Goal: Task Accomplishment & Management: Use online tool/utility

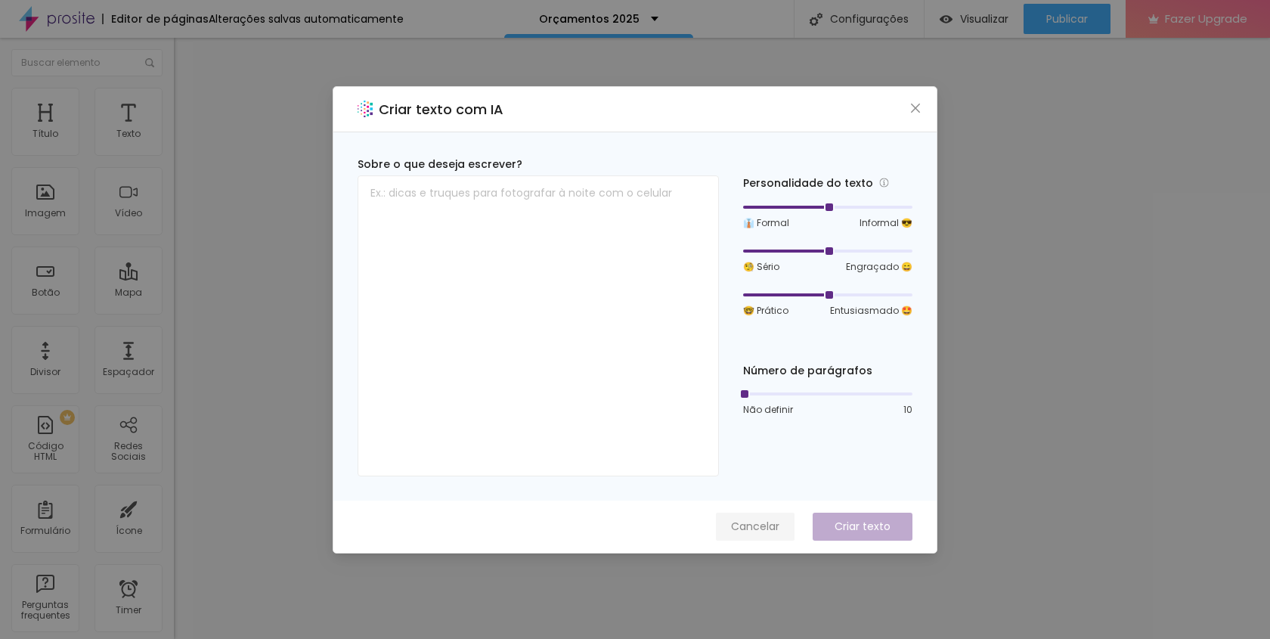
click at [755, 524] on span "Cancelar" at bounding box center [755, 527] width 48 height 16
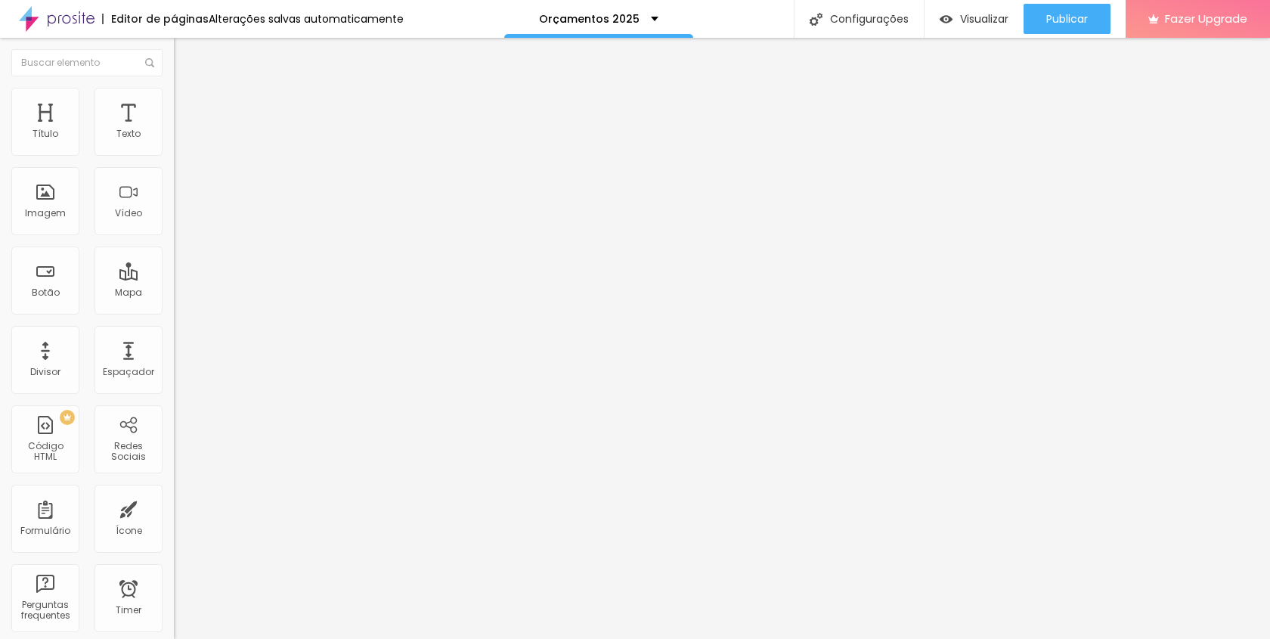
click at [174, 259] on div "Editar Coluna Conteúdo Estilo Avançado Alinhamento" at bounding box center [261, 338] width 174 height 601
click at [185, 51] on img "button" at bounding box center [191, 55] width 12 height 12
click at [52, 206] on div "Imagem" at bounding box center [45, 201] width 68 height 68
click at [174, 237] on span "Original" at bounding box center [192, 230] width 36 height 13
click at [223, 264] on span "1:1" at bounding box center [227, 257] width 8 height 13
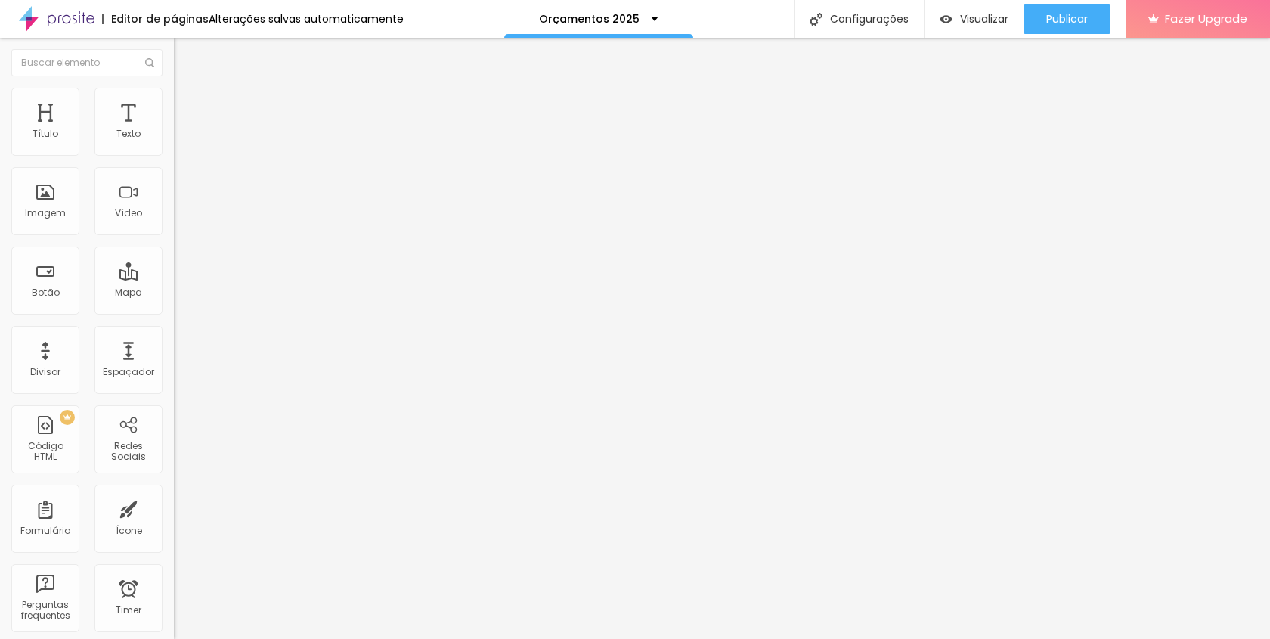
click at [174, 103] on img at bounding box center [181, 110] width 14 height 14
click at [174, 98] on li "Estilo" at bounding box center [261, 95] width 174 height 15
drag, startPoint x: 162, startPoint y: 163, endPoint x: 98, endPoint y: 168, distance: 63.7
click at [174, 168] on div "Tamanho 100 px % 0 Borda arredondada Sombra DESATIVADO Voltar ao padrão" at bounding box center [261, 269] width 174 height 303
type input "60"
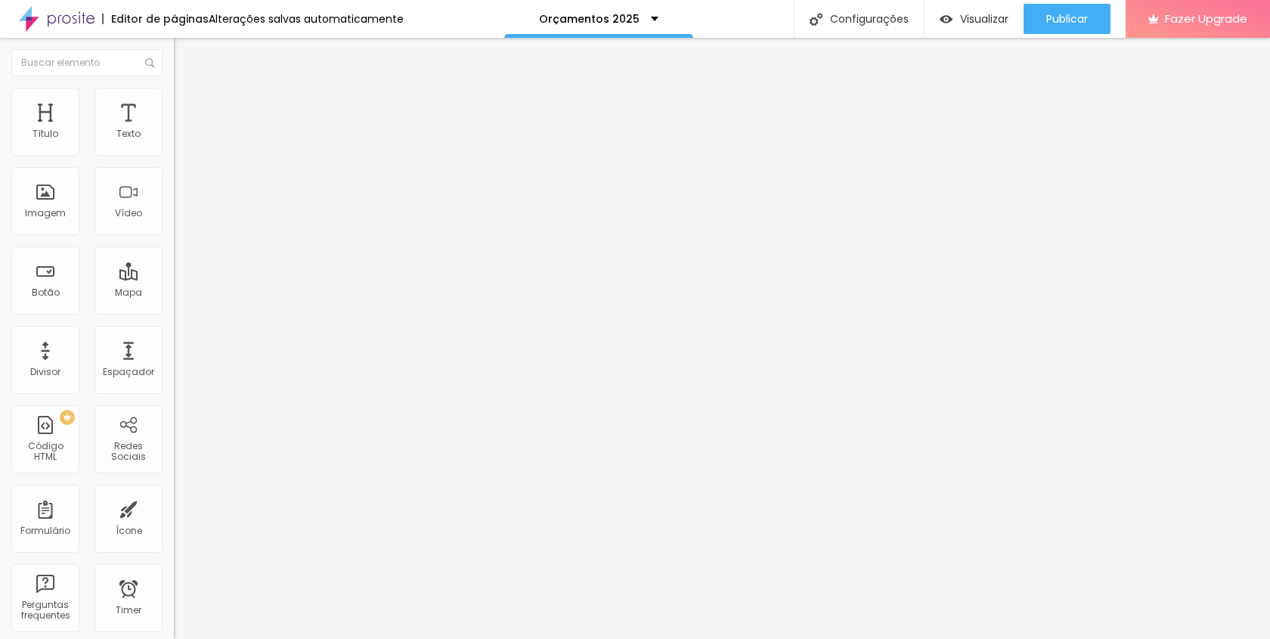
type input "60"
type input "55"
type input "50"
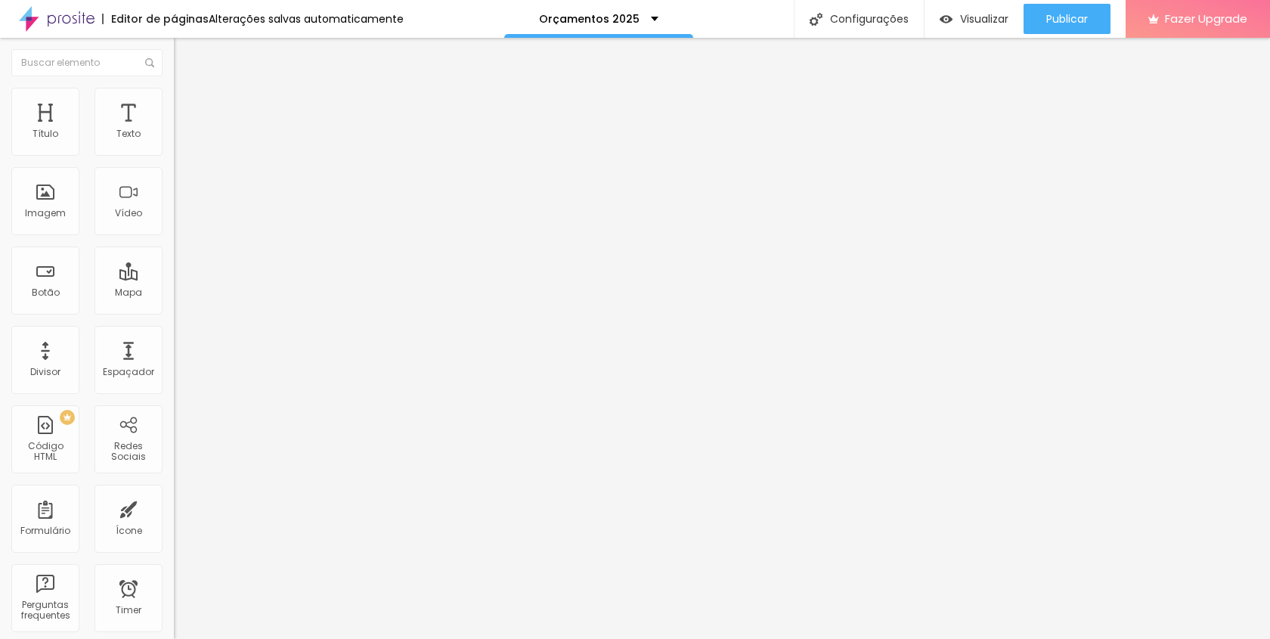
type input "45"
type input "40"
type input "35"
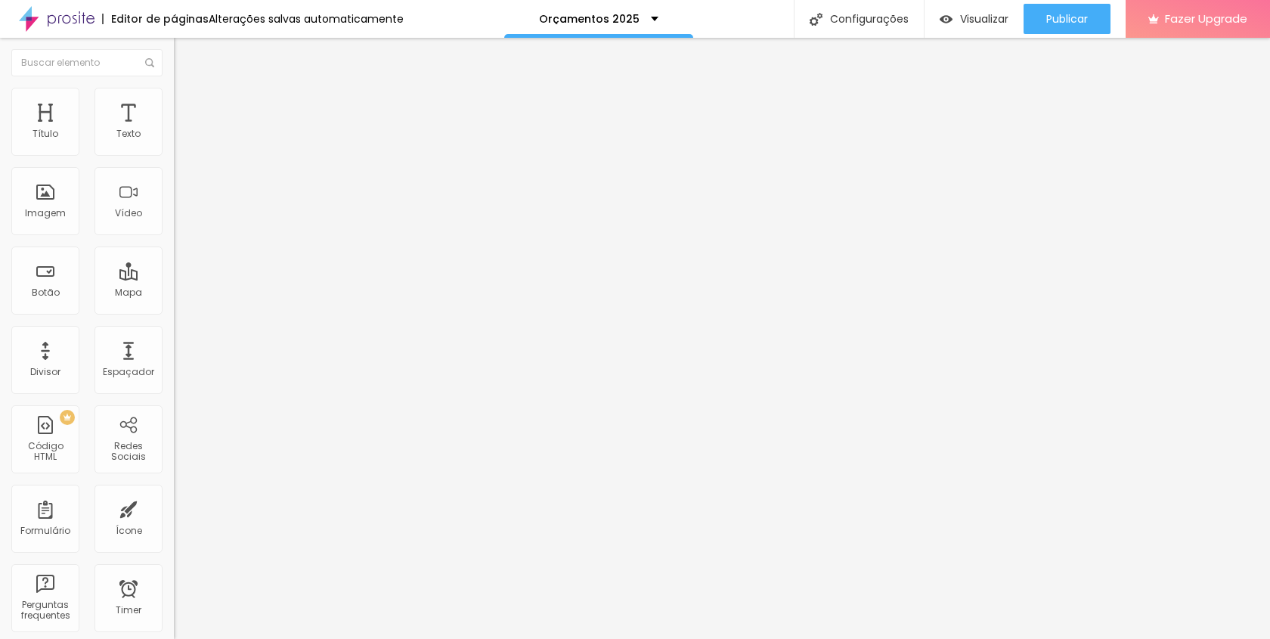
type input "35"
type input "30"
type input "25"
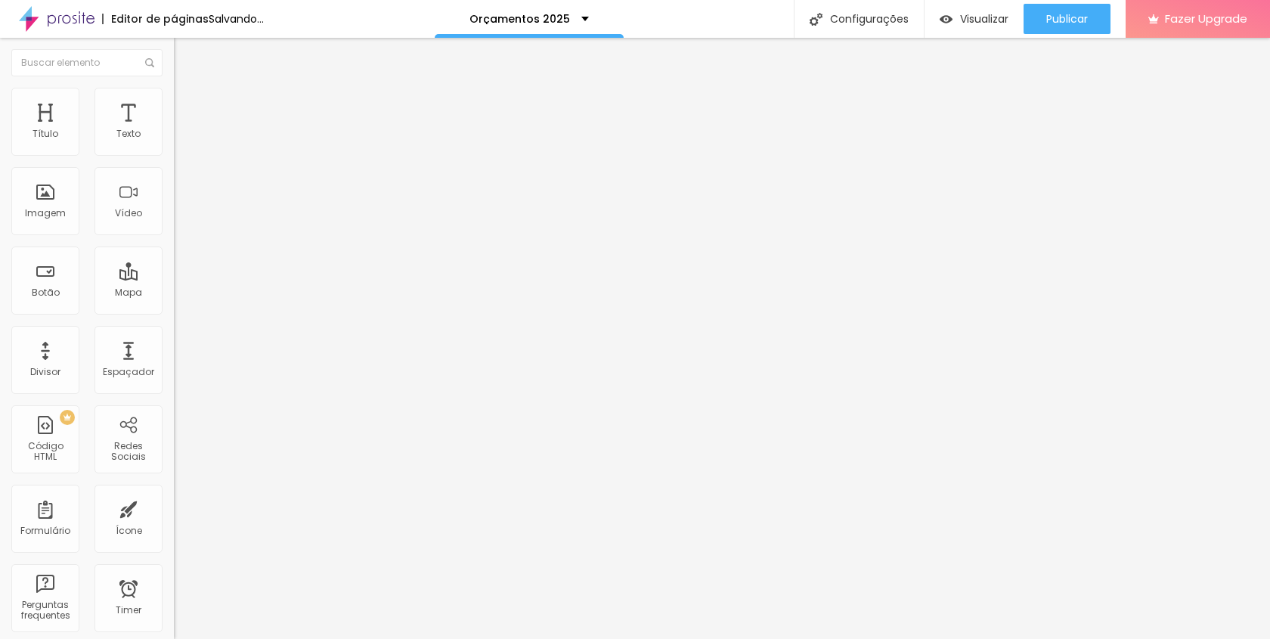
type input "20"
type input "15"
drag, startPoint x: 95, startPoint y: 163, endPoint x: 25, endPoint y: 163, distance: 70.3
type input "15"
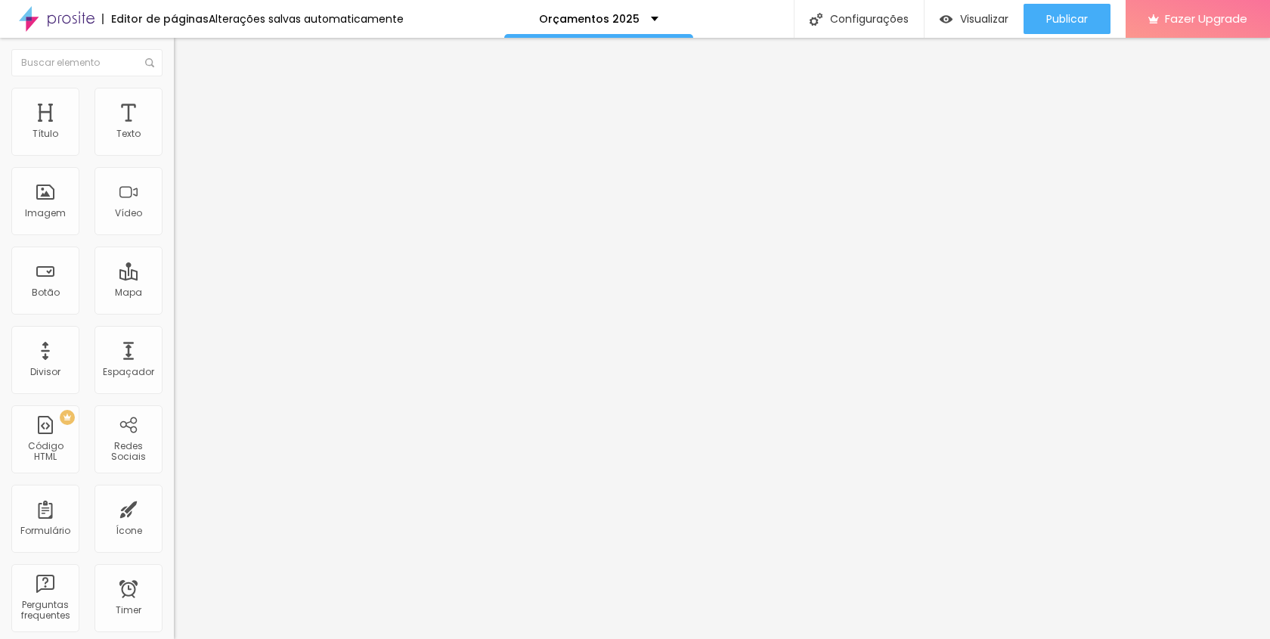
click at [174, 155] on input "range" at bounding box center [223, 149] width 98 height 12
click at [65, 191] on div "Imagem" at bounding box center [45, 201] width 68 height 68
click at [188, 104] on span "Estilo" at bounding box center [199, 97] width 23 height 13
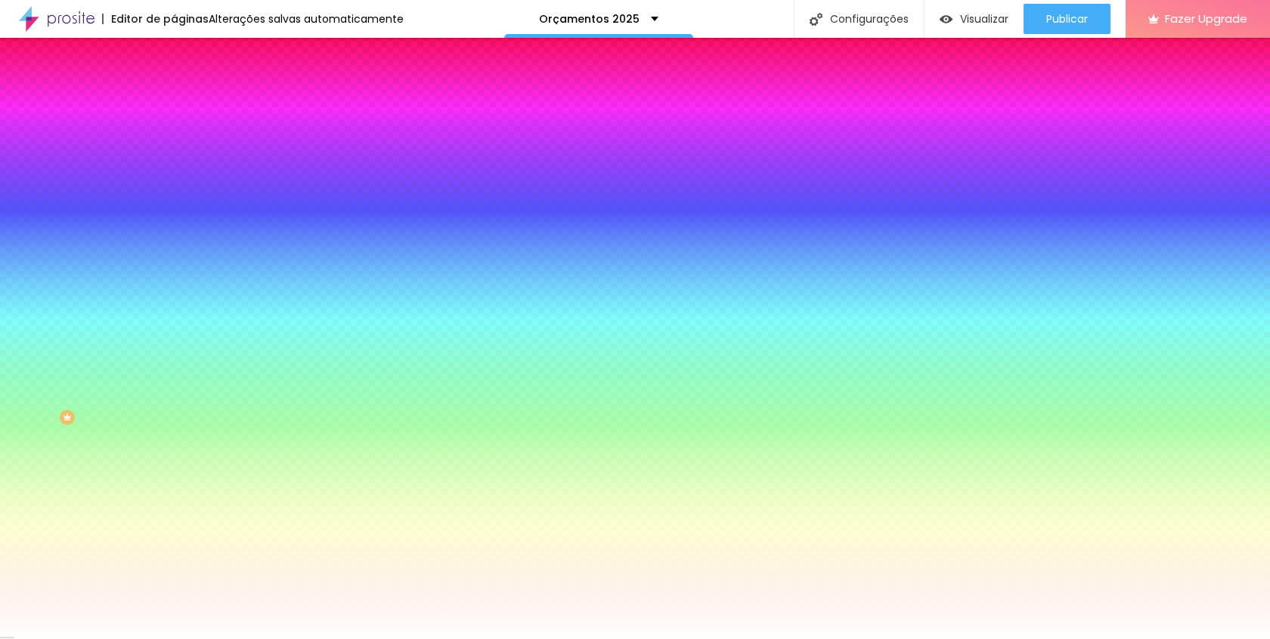
click at [188, 89] on span "Conteúdo" at bounding box center [211, 82] width 47 height 13
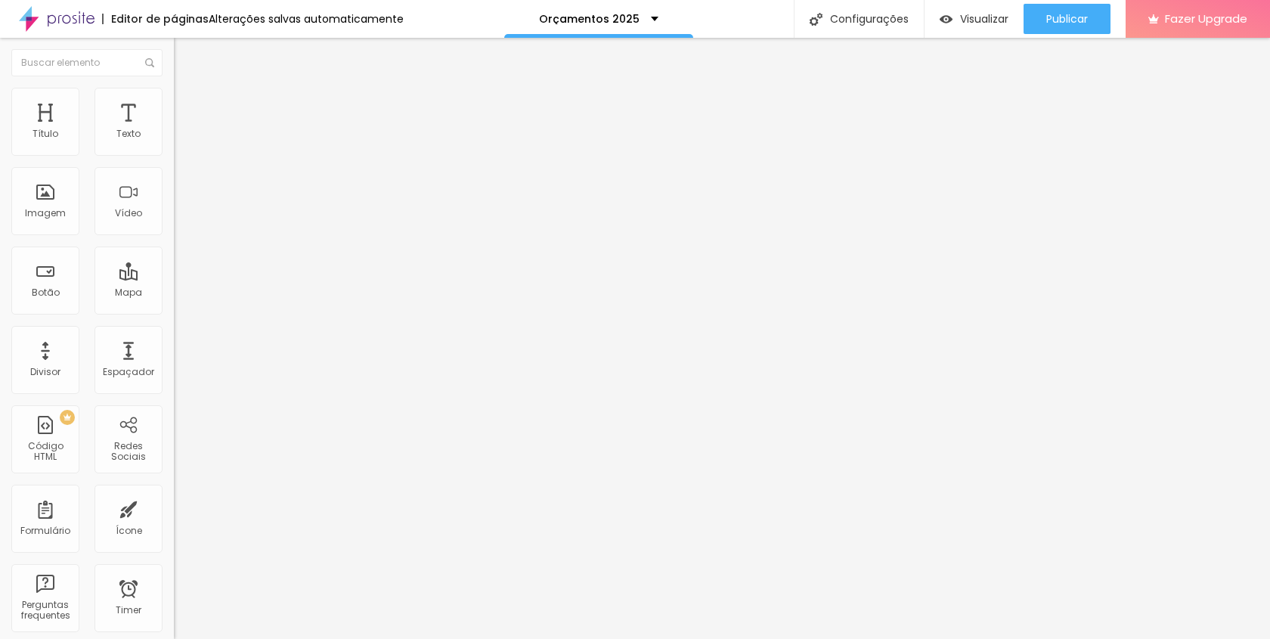
click at [185, 51] on img "button" at bounding box center [191, 55] width 12 height 12
click at [174, 130] on span "Adicionar imagem" at bounding box center [223, 123] width 98 height 13
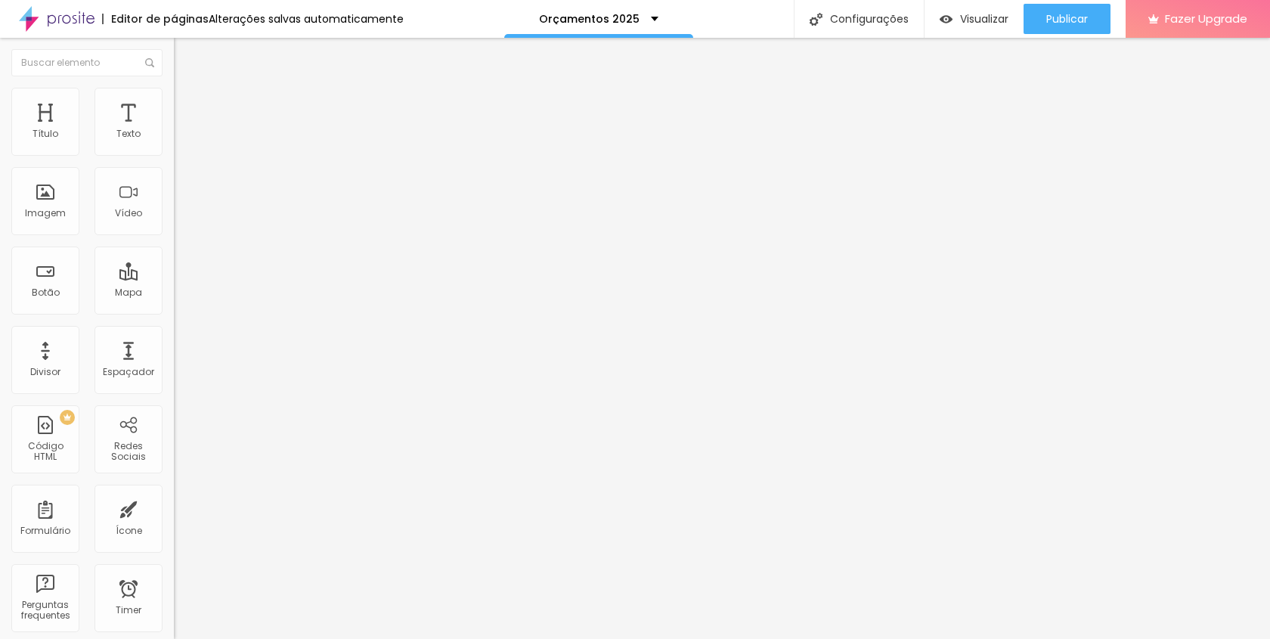
click at [174, 237] on span "Original" at bounding box center [192, 230] width 36 height 13
click at [174, 255] on span "Padrão" at bounding box center [191, 248] width 34 height 13
click at [174, 277] on div "Proporção 4:3 Padrão Cinema 16:9 Padrão 4:3 Quadrado 1:1 Original" at bounding box center [261, 247] width 174 height 60
click at [174, 246] on span "Cinema" at bounding box center [193, 239] width 38 height 13
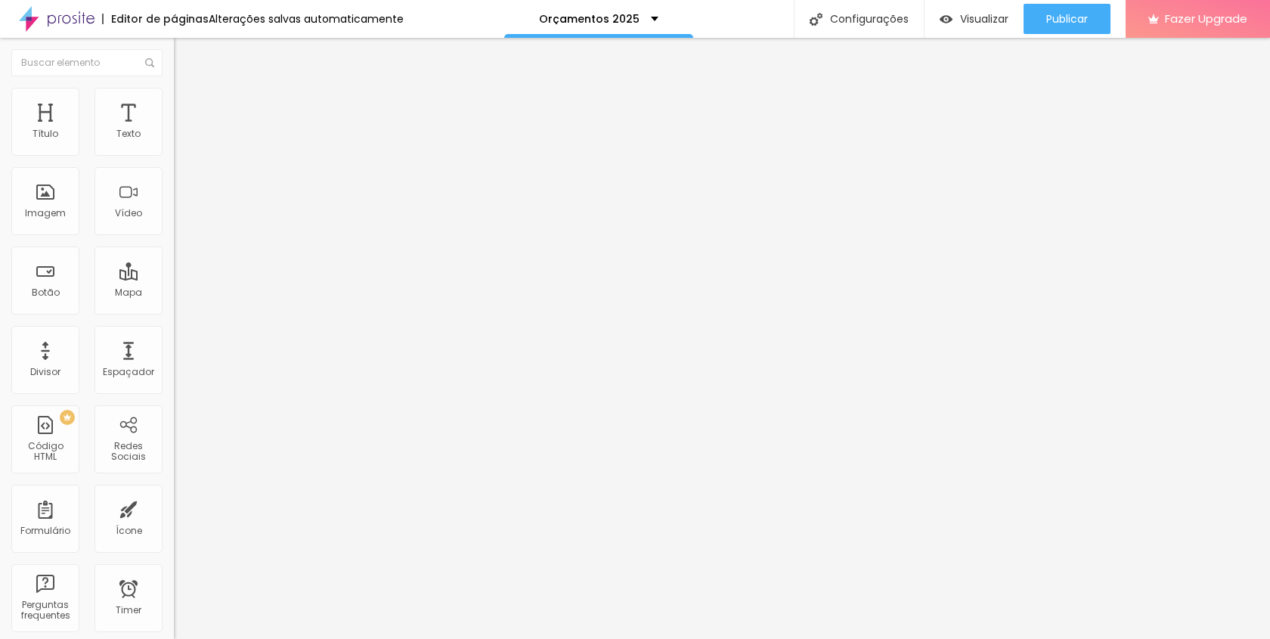
click at [208, 260] on span "4:3" at bounding box center [215, 253] width 14 height 13
click at [174, 268] on div "Quadrado 1:1" at bounding box center [261, 263] width 174 height 9
click at [188, 104] on span "Estilo" at bounding box center [199, 97] width 23 height 13
type input "95"
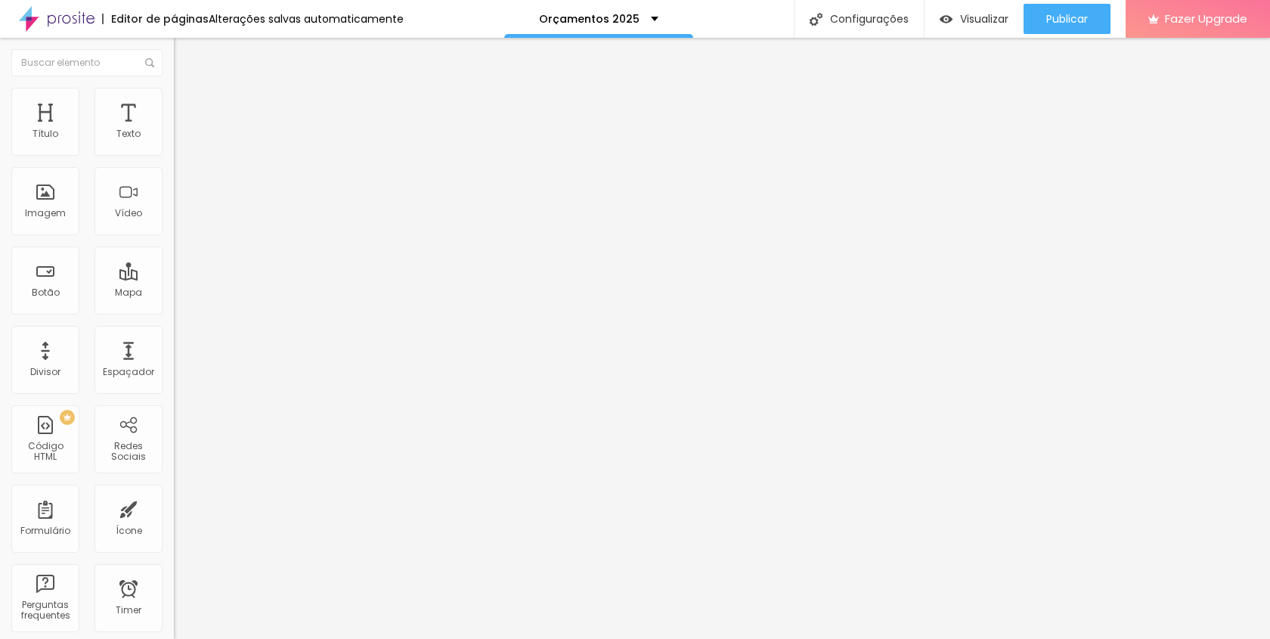
type input "90"
type input "85"
type input "80"
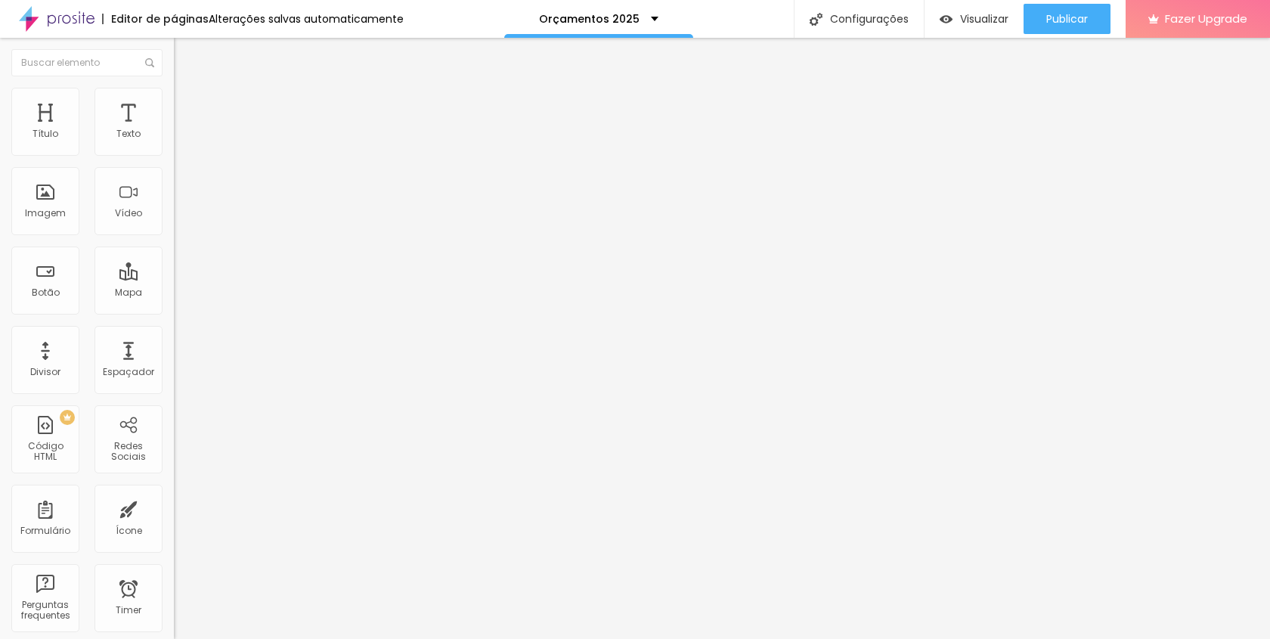
drag, startPoint x: 160, startPoint y: 161, endPoint x: 126, endPoint y: 163, distance: 34.1
type input "80"
click at [174, 155] on input "range" at bounding box center [223, 149] width 98 height 12
click at [188, 89] on span "Conteúdo" at bounding box center [211, 82] width 47 height 13
click at [174, 237] on span "1:1 Quadrado" at bounding box center [204, 230] width 60 height 13
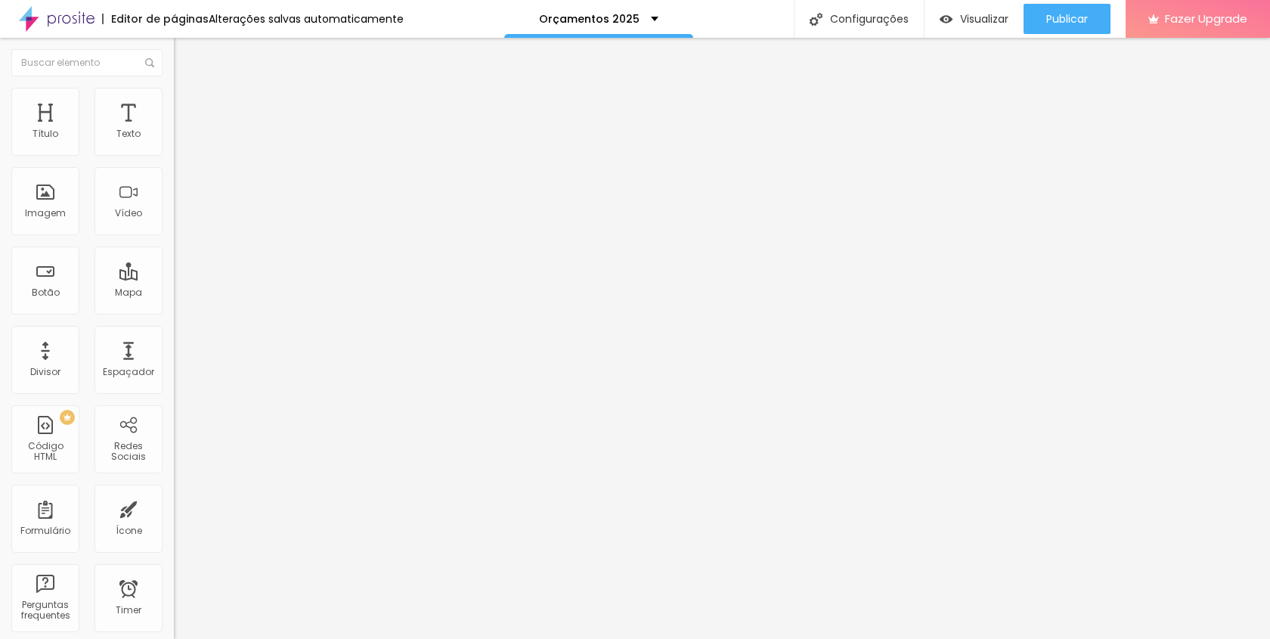
click at [174, 255] on span "Padrão" at bounding box center [191, 248] width 34 height 13
click at [174, 88] on li "Estilo" at bounding box center [261, 95] width 174 height 15
click at [188, 107] on span "Avançado" at bounding box center [213, 113] width 50 height 13
type input "7"
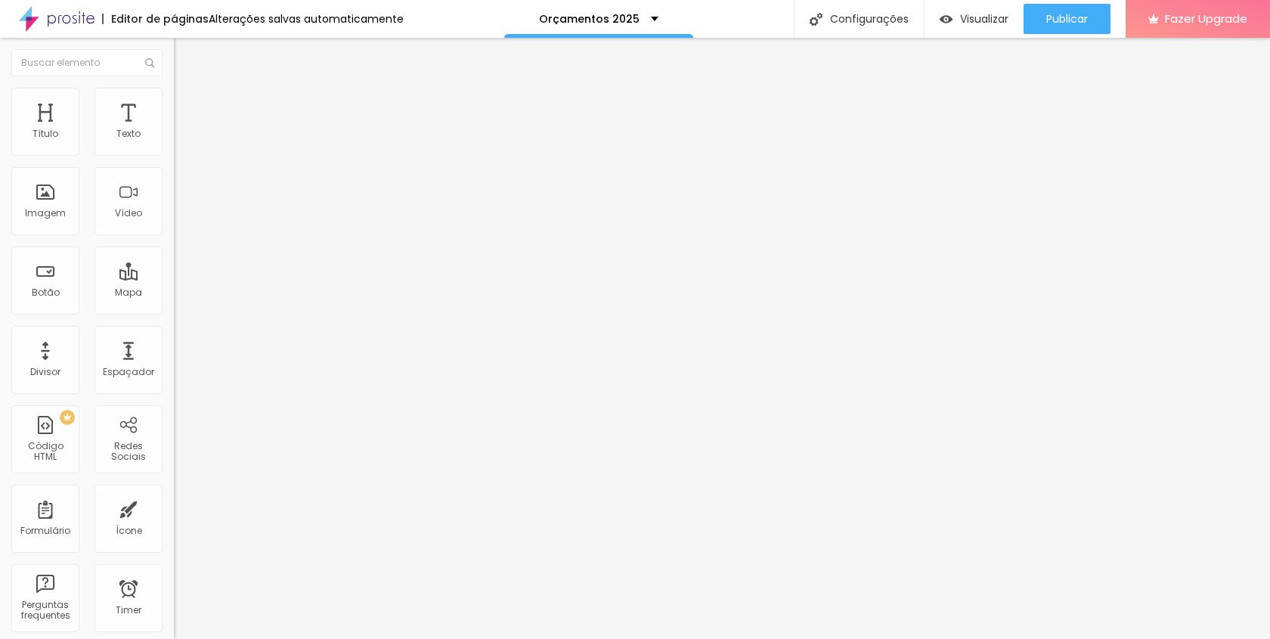
type input "12"
type input "16"
type input "19"
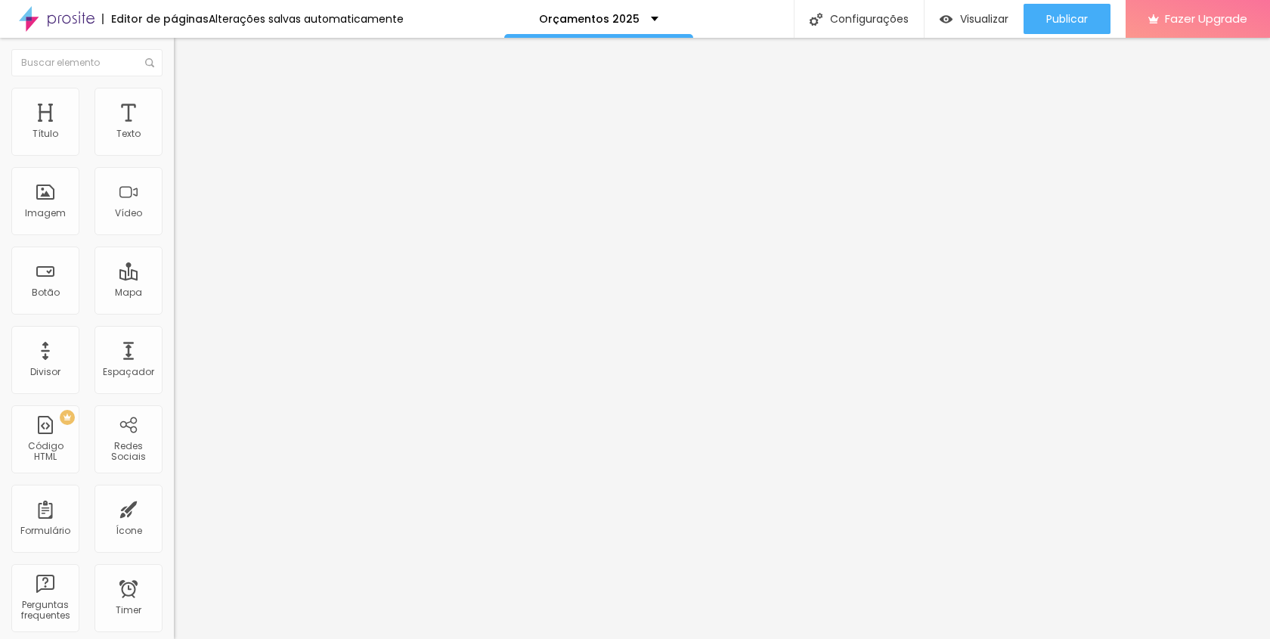
type input "19"
type input "20"
type input "21"
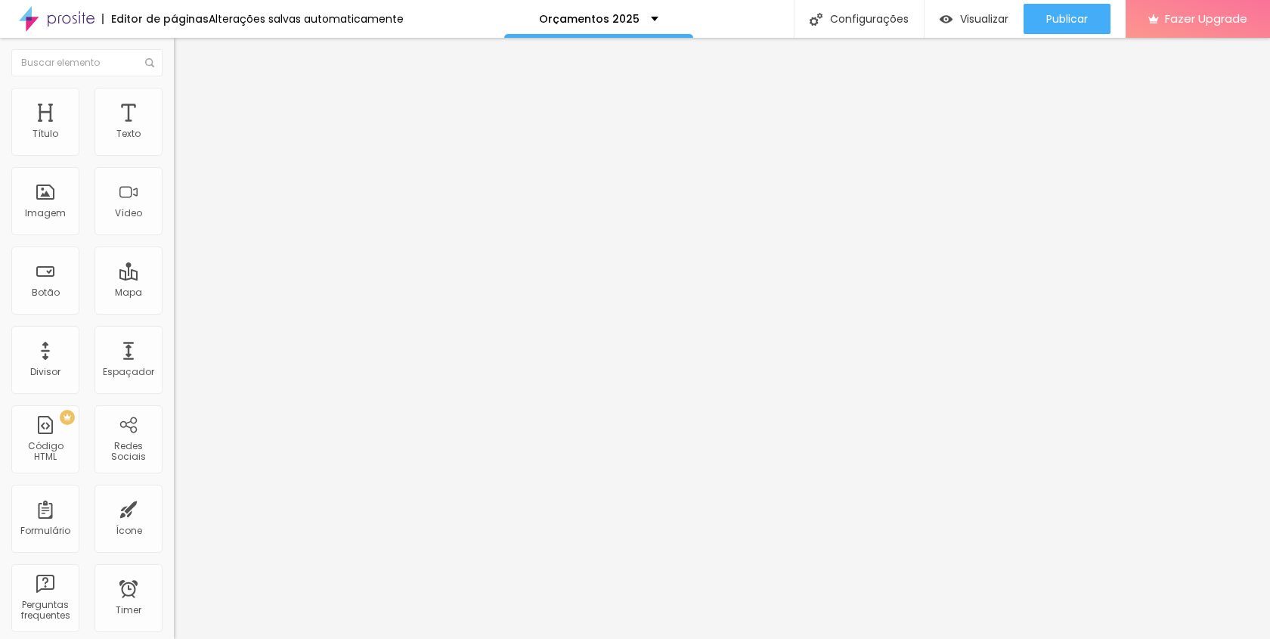
type input "22"
type input "23"
type input "24"
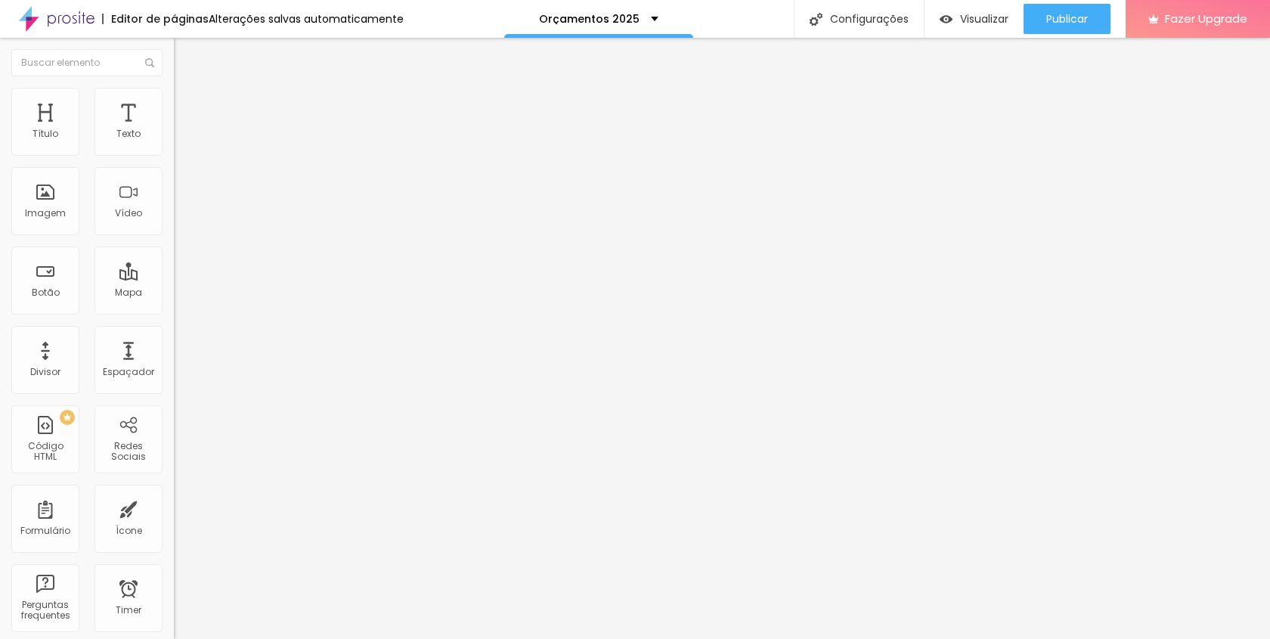
type input "24"
type input "25"
type input "26"
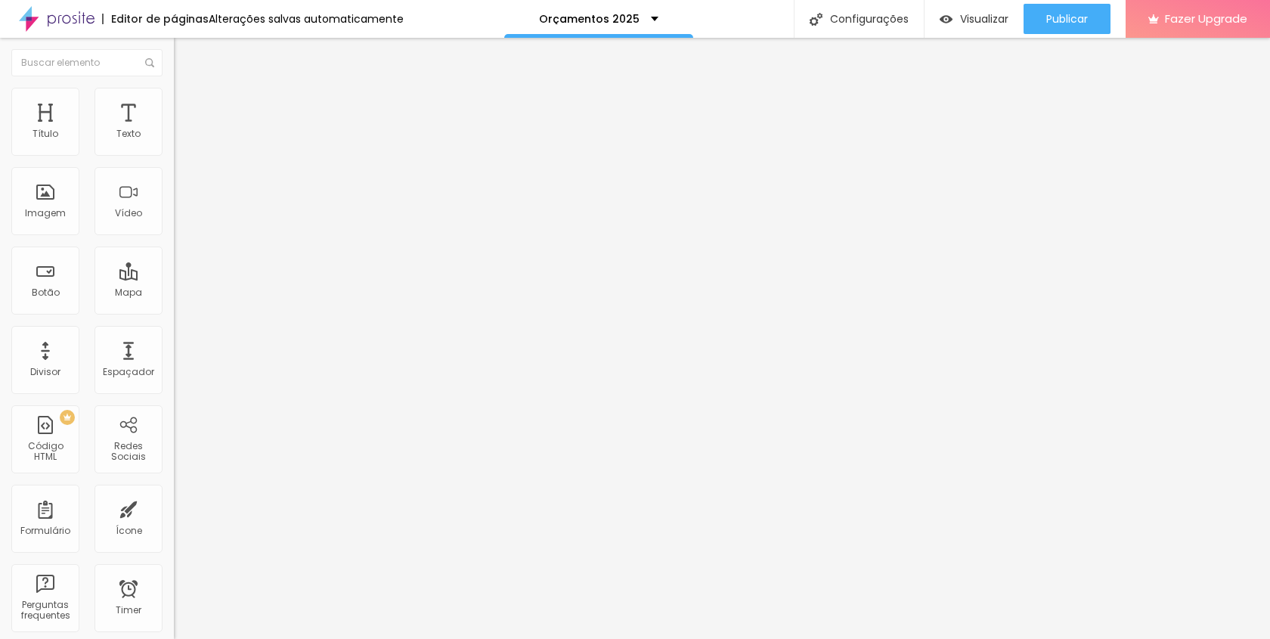
type input "27"
type input "28"
type input "29"
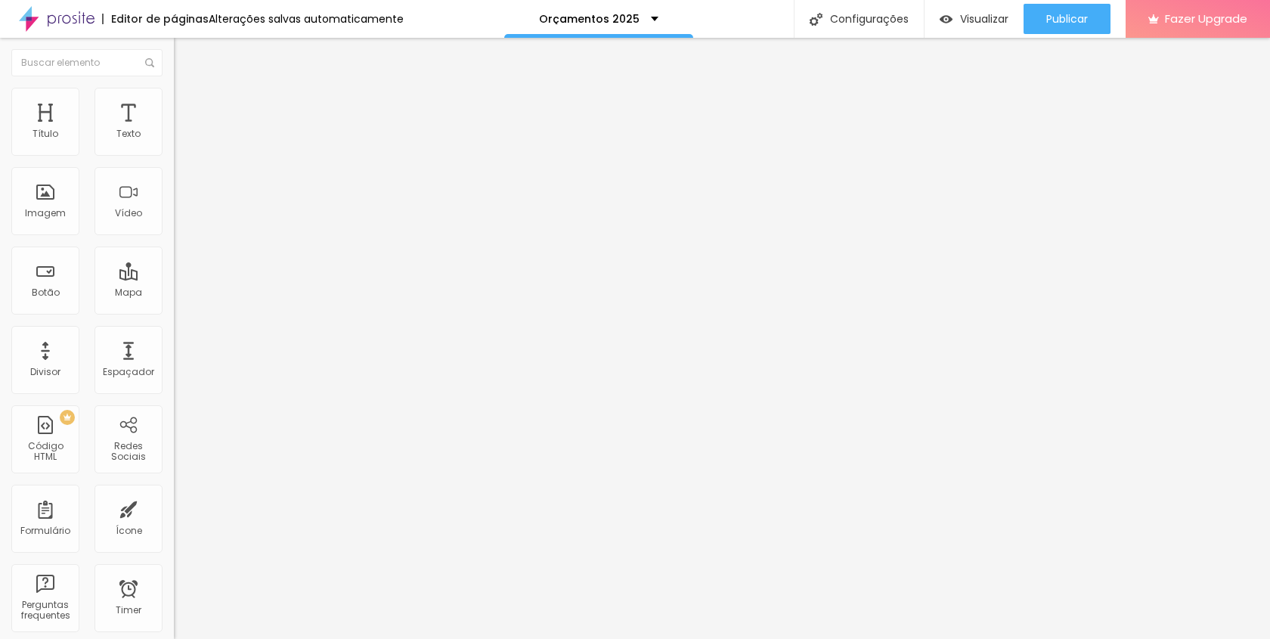
type input "29"
type input "30"
type input "31"
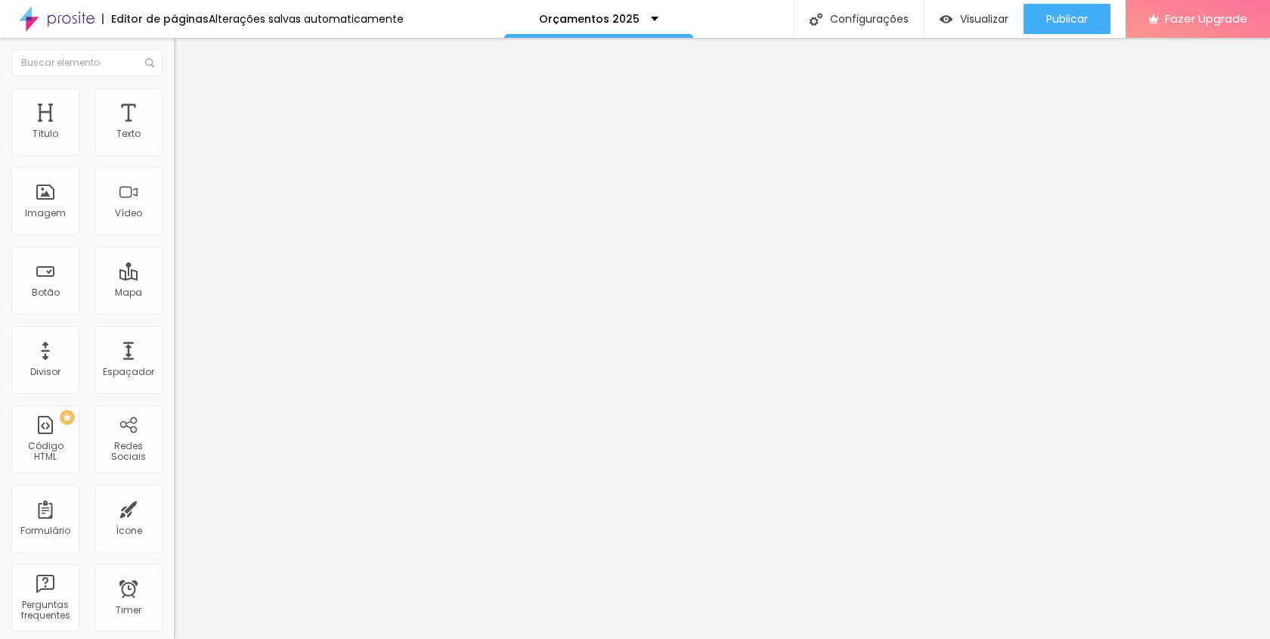
type input "32"
type input "33"
type input "34"
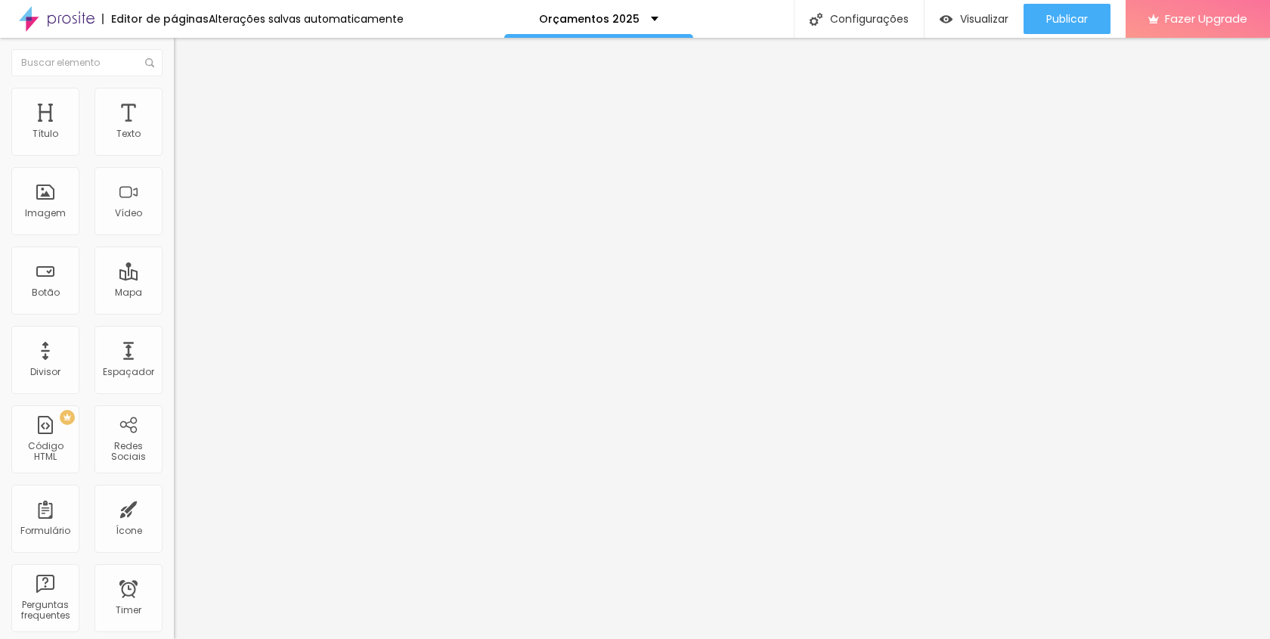
type input "34"
type input "35"
type input "36"
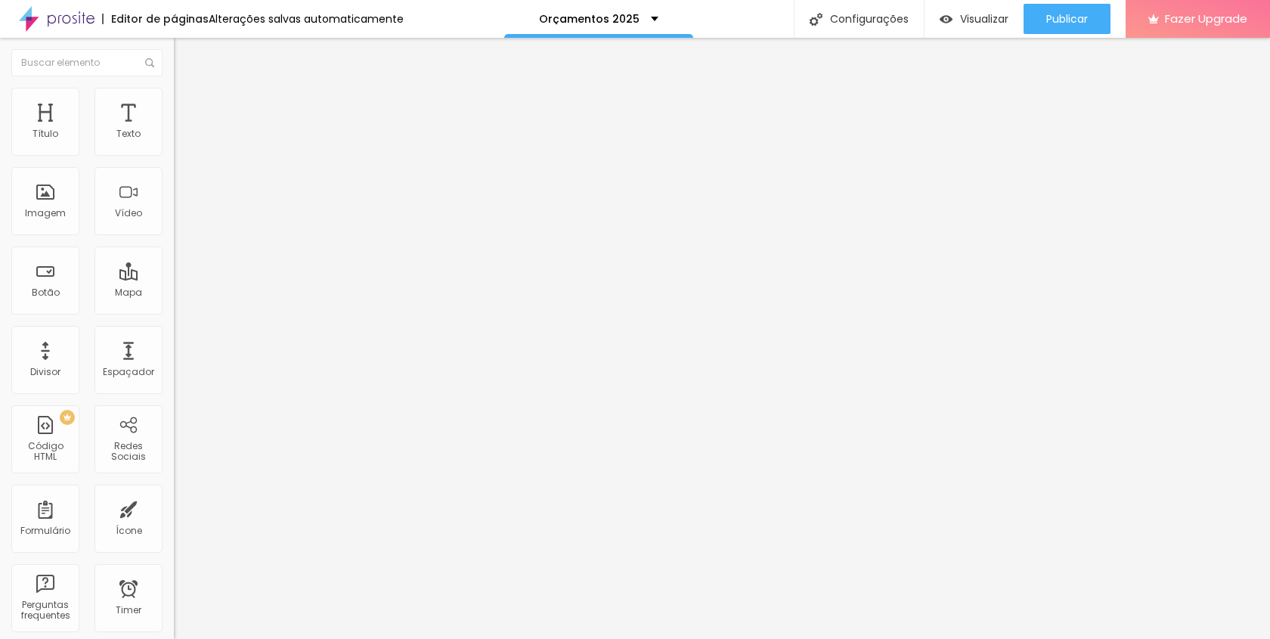
type input "37"
type input "38"
type input "39"
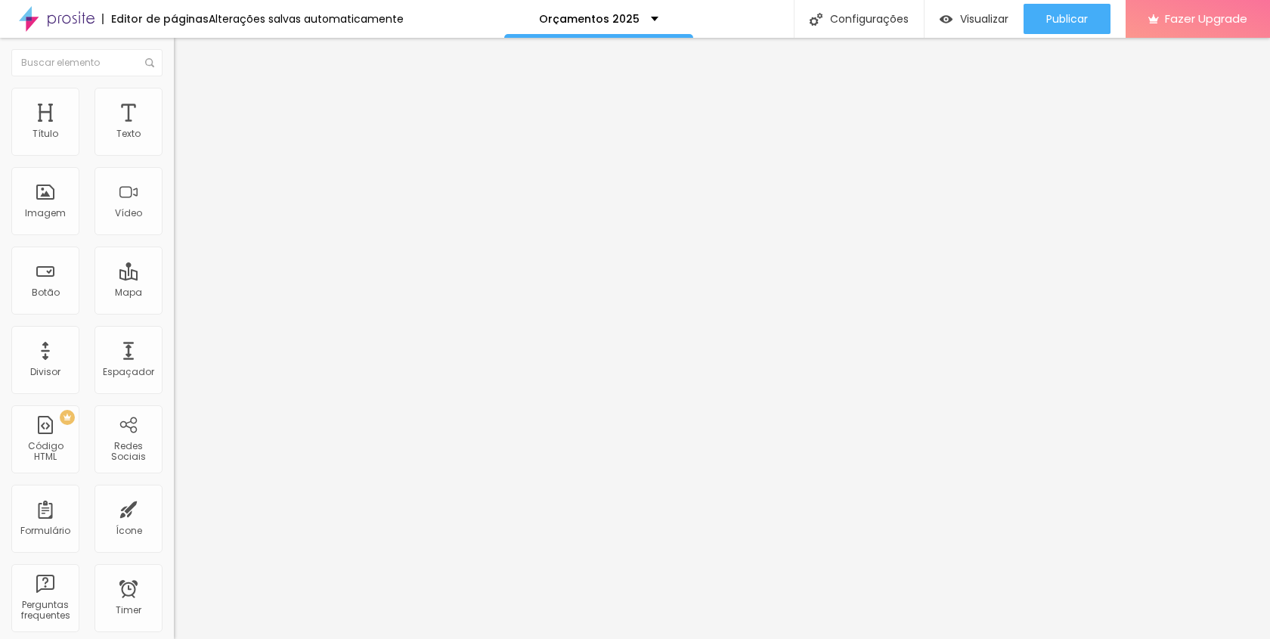
type input "39"
type input "40"
type input "41"
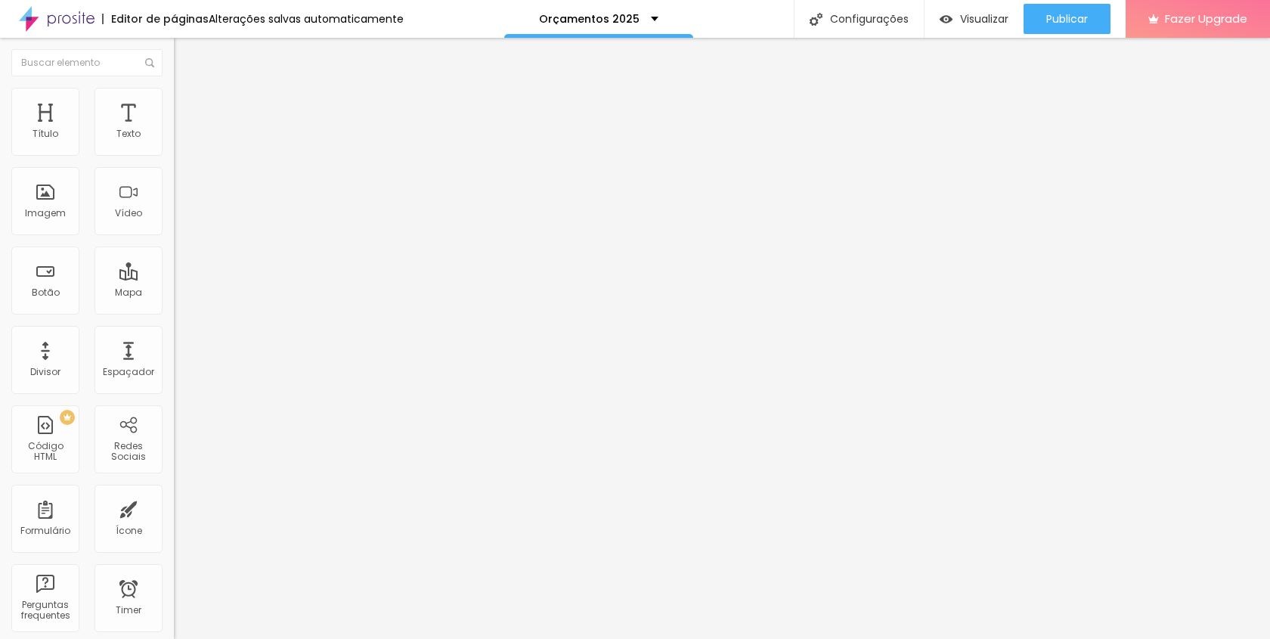
type input "42"
type input "43"
type input "44"
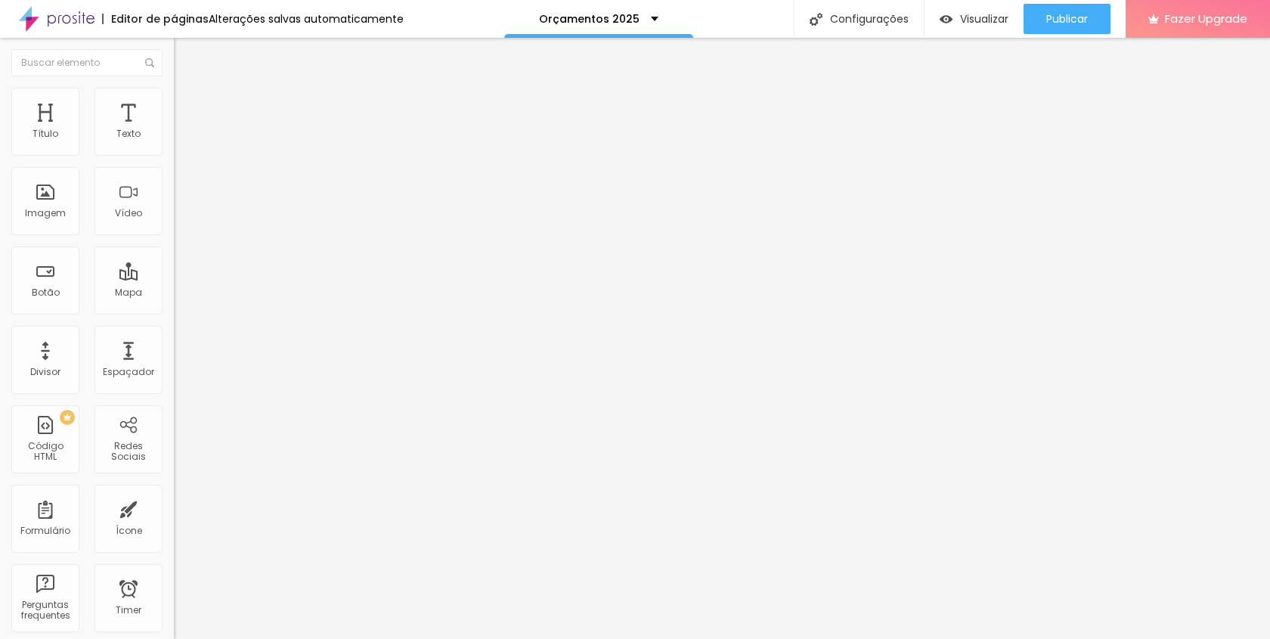
type input "44"
type input "45"
type input "47"
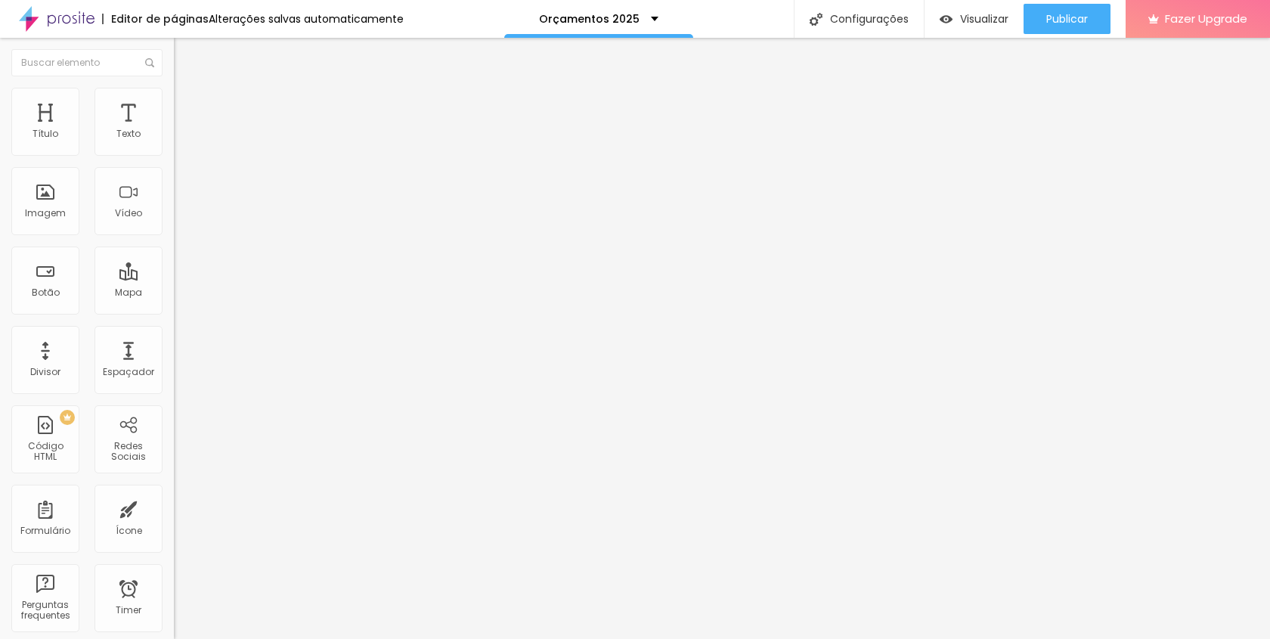
type input "48"
type input "49"
type input "50"
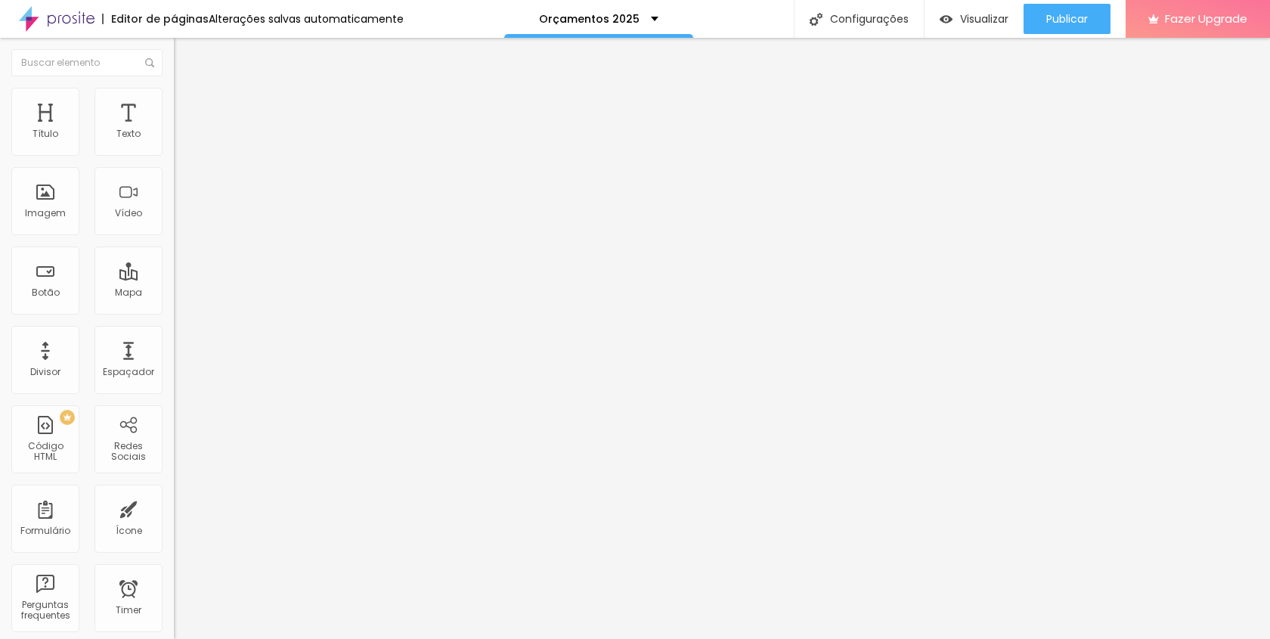
type input "50"
type input "51"
type input "52"
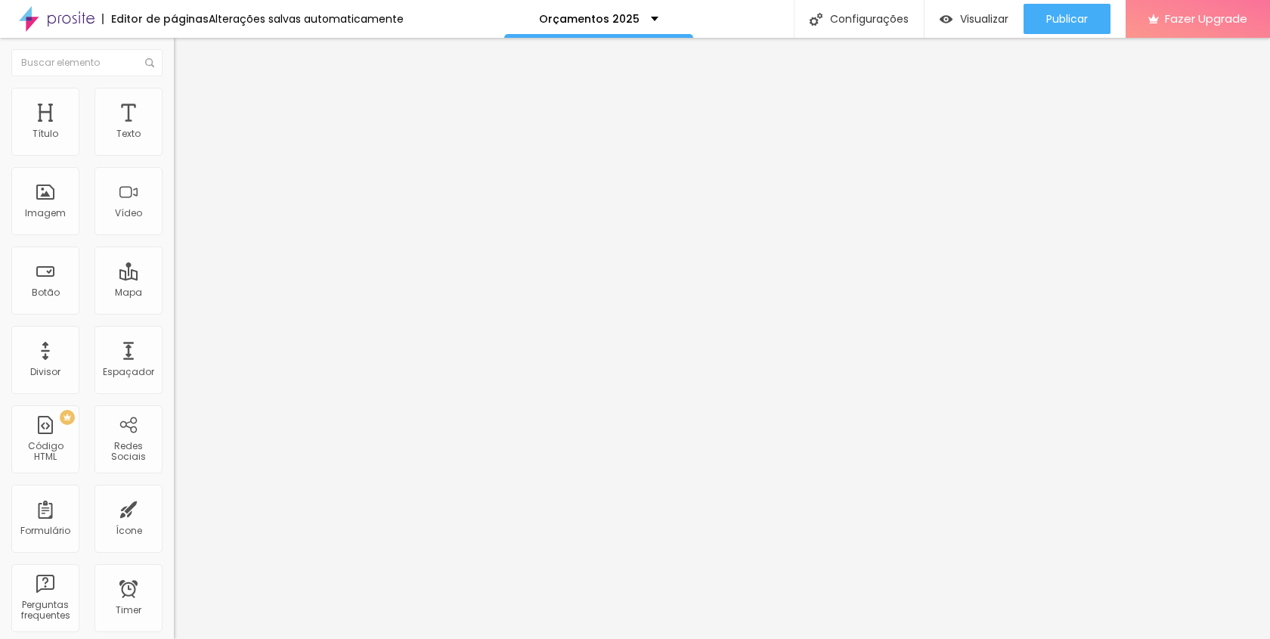
type input "53"
type input "54"
type input "55"
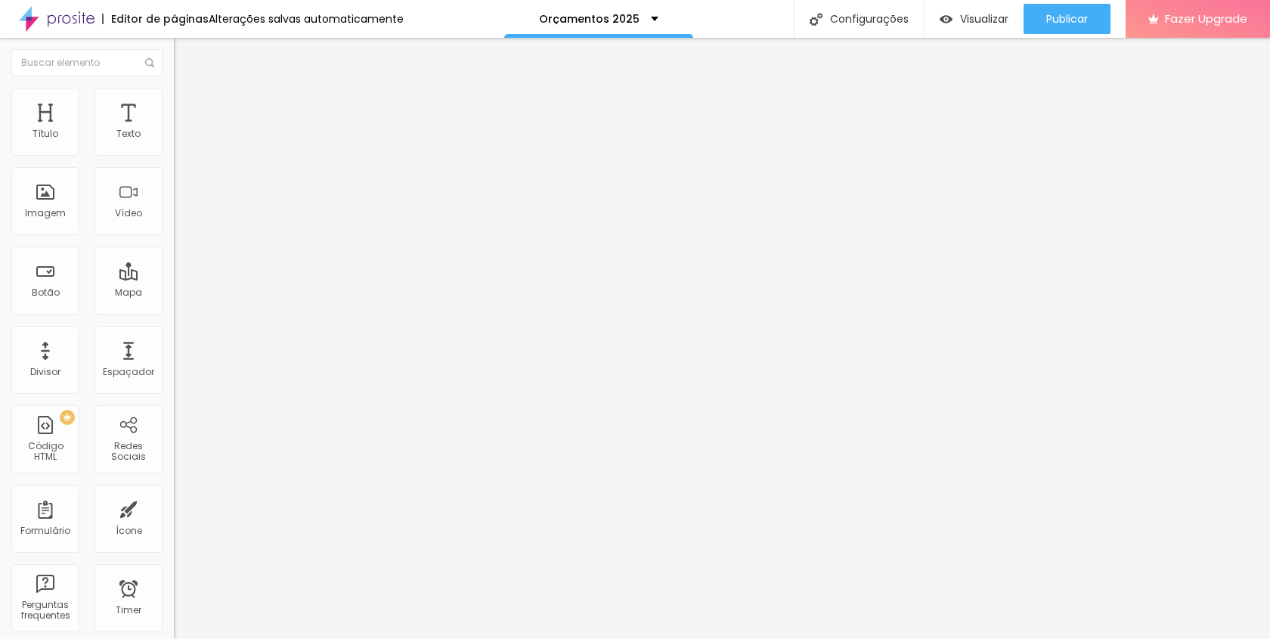
type input "55"
type input "56"
type input "57"
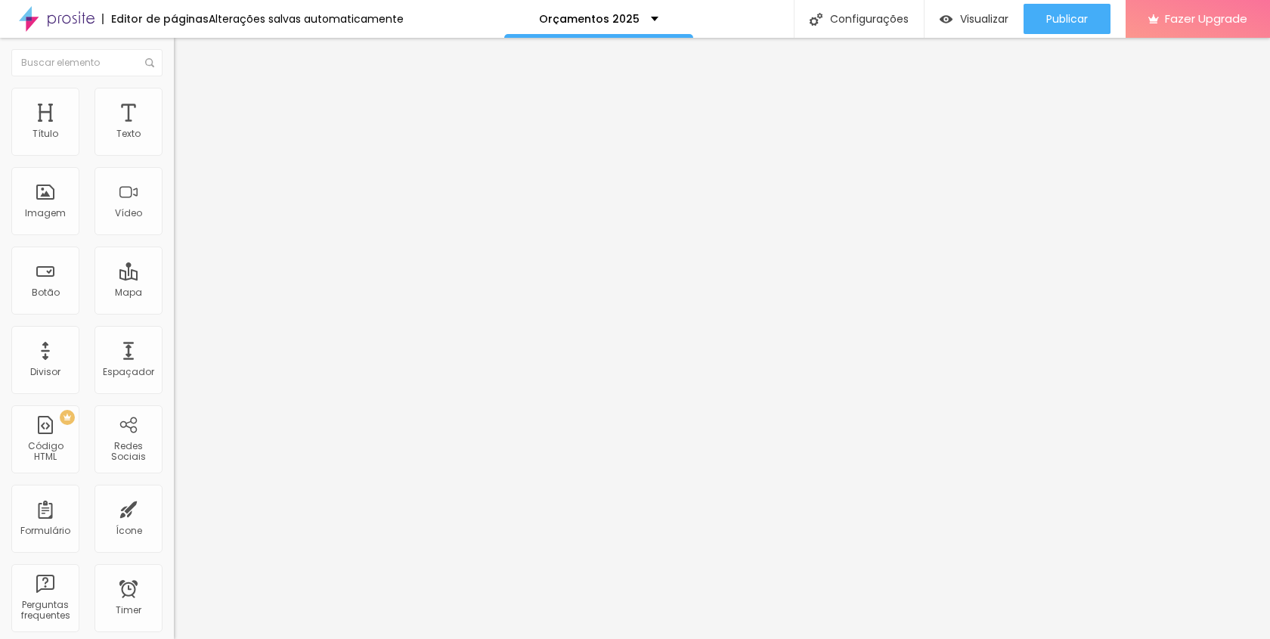
type input "58"
type input "59"
type input "60"
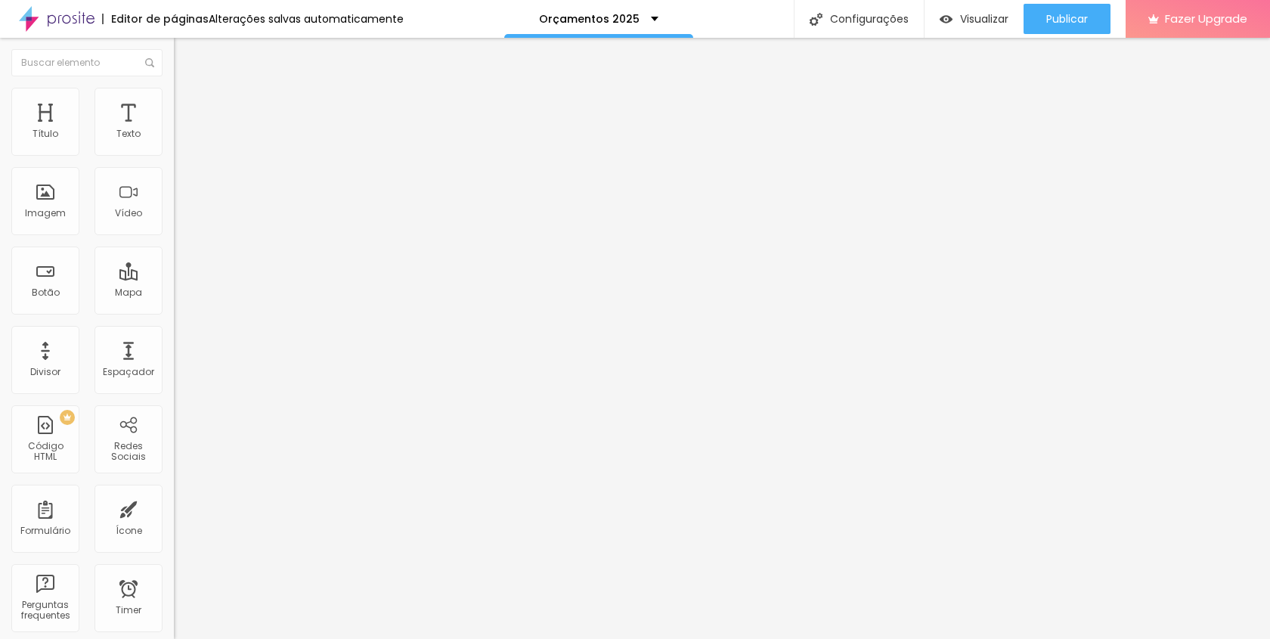
type input "60"
drag, startPoint x: 41, startPoint y: 178, endPoint x: 91, endPoint y: 169, distance: 50.6
type input "60"
click at [174, 507] on input "range" at bounding box center [223, 513] width 98 height 12
click at [174, 107] on ul "Conteúdo Estilo Avançado" at bounding box center [261, 95] width 174 height 45
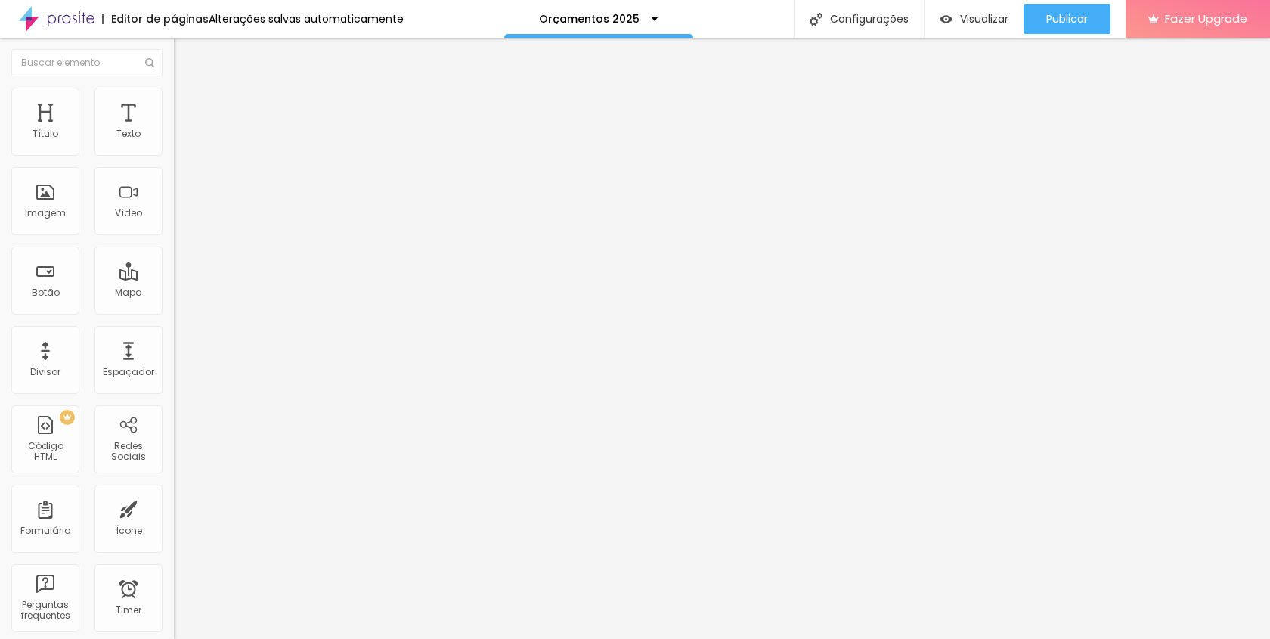
click at [188, 104] on span "Estilo" at bounding box center [199, 97] width 23 height 13
type input "2"
type input "26"
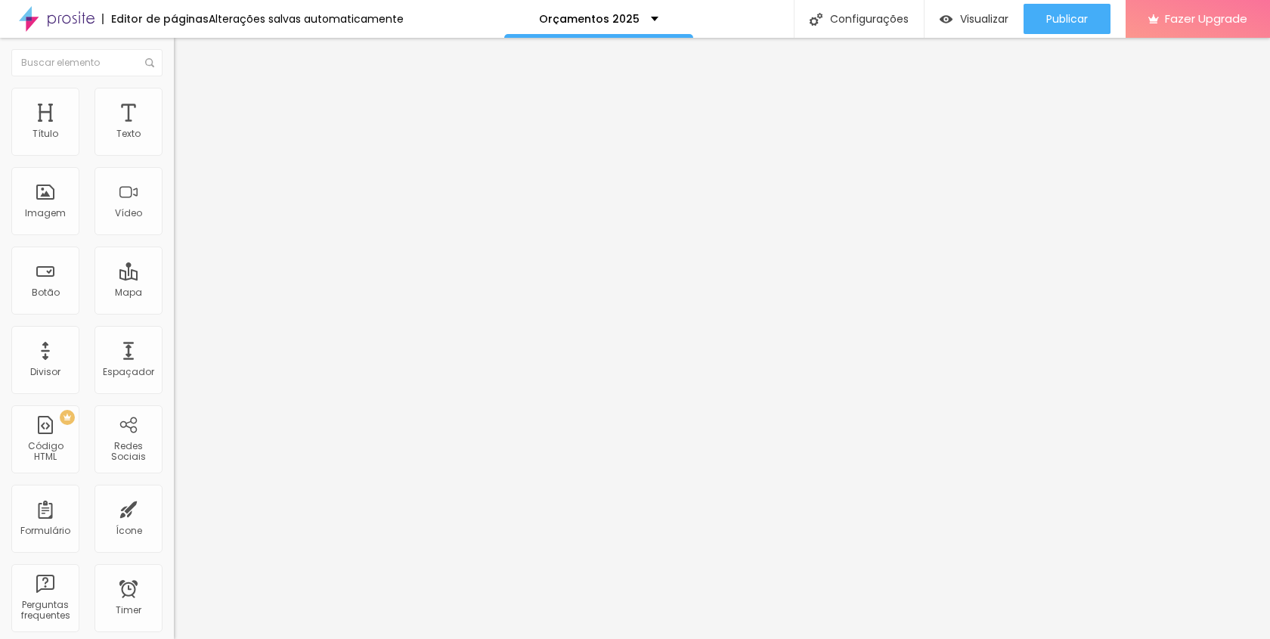
type input "34"
type input "41"
type input "47"
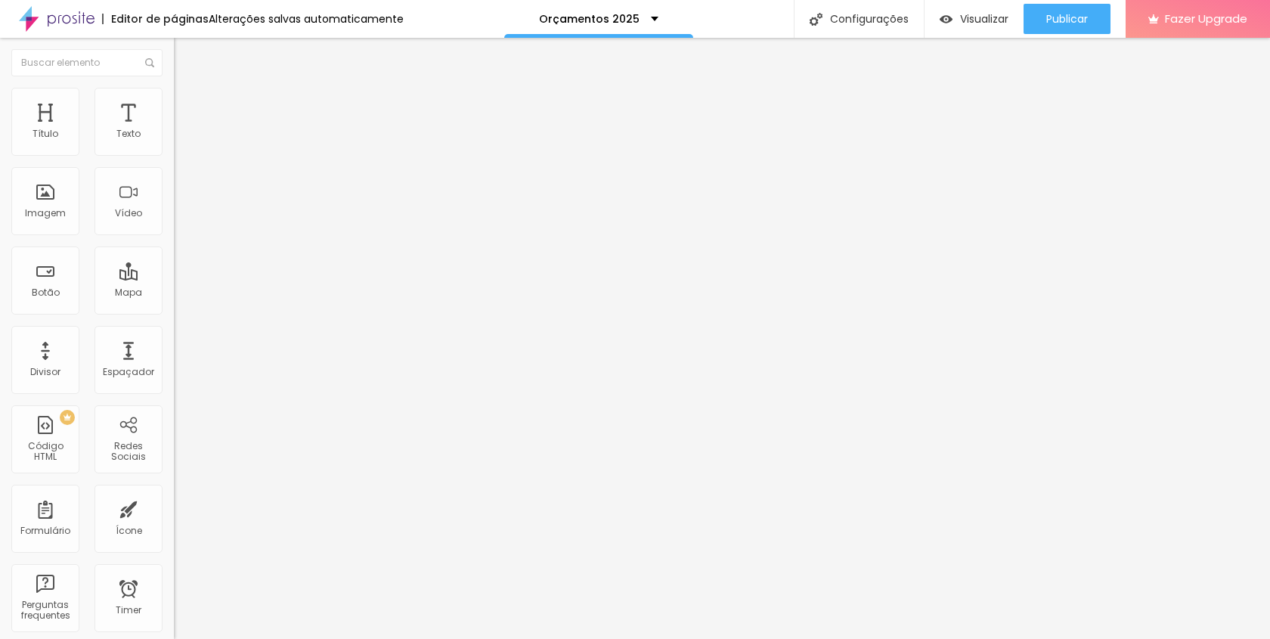
type input "47"
type input "52"
type input "56"
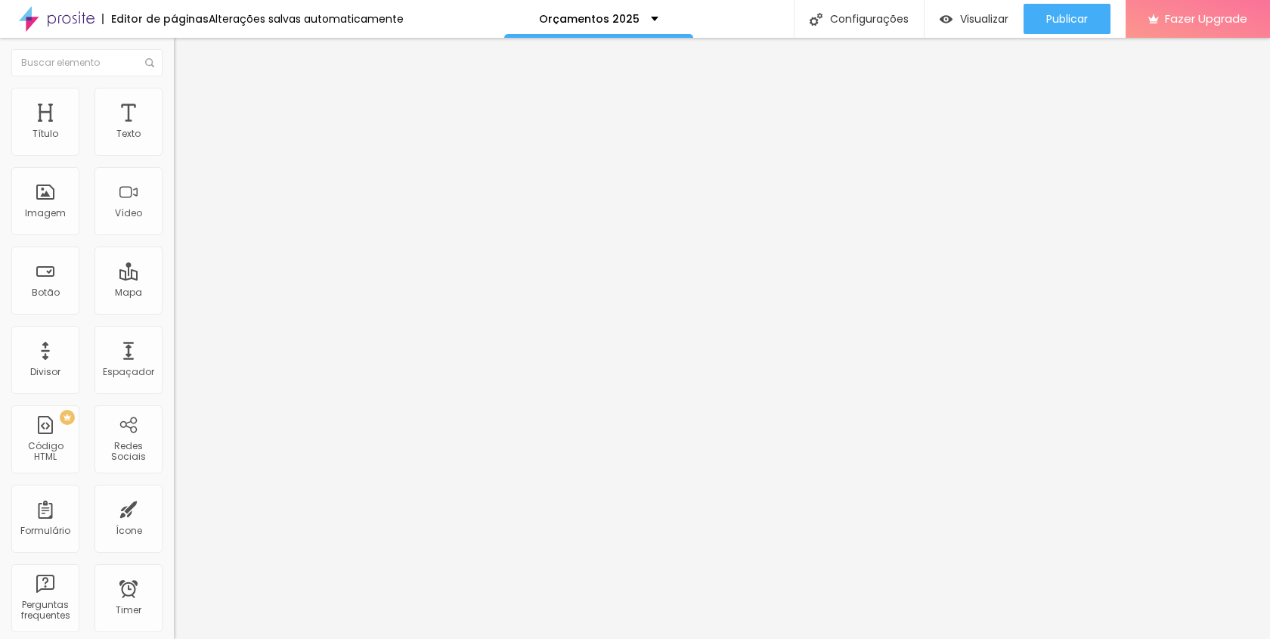
type input "59"
type input "61"
type input "62"
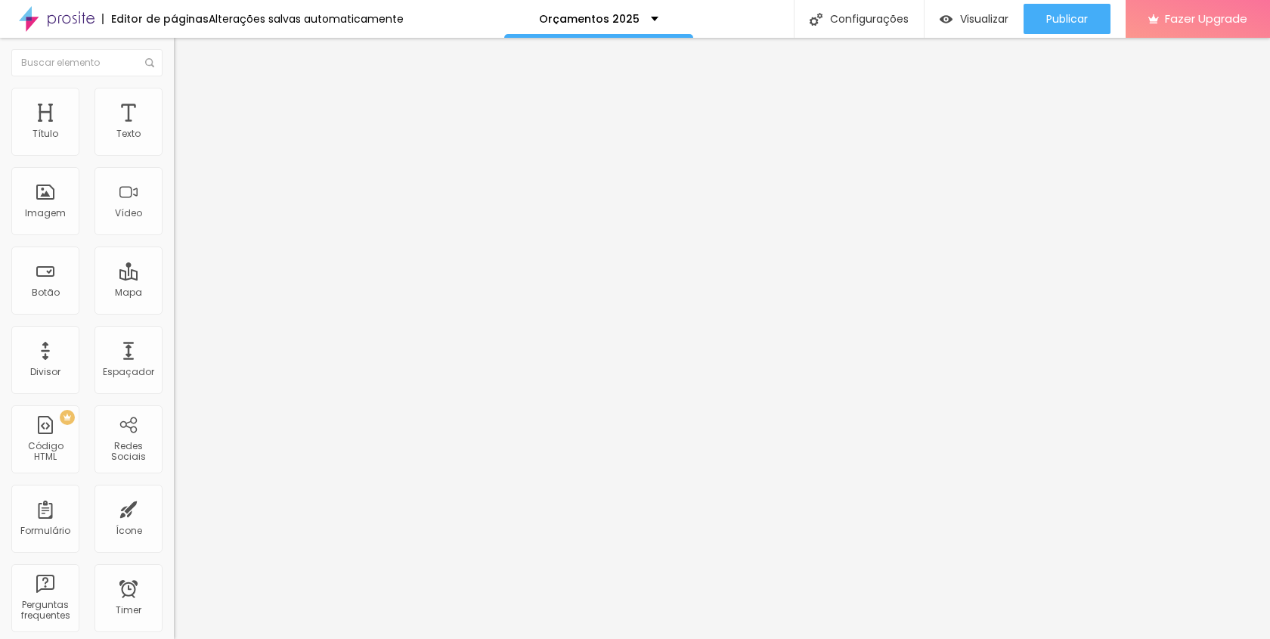
type input "62"
type input "64"
type input "65"
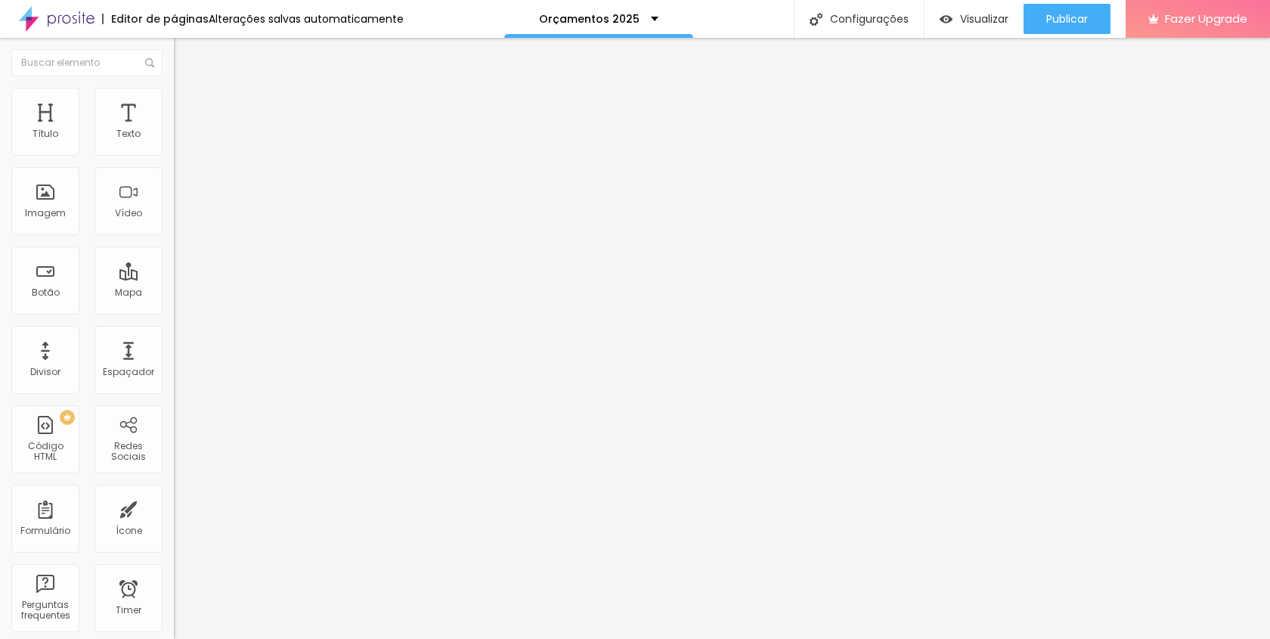
type input "66"
type input "67"
type input "65"
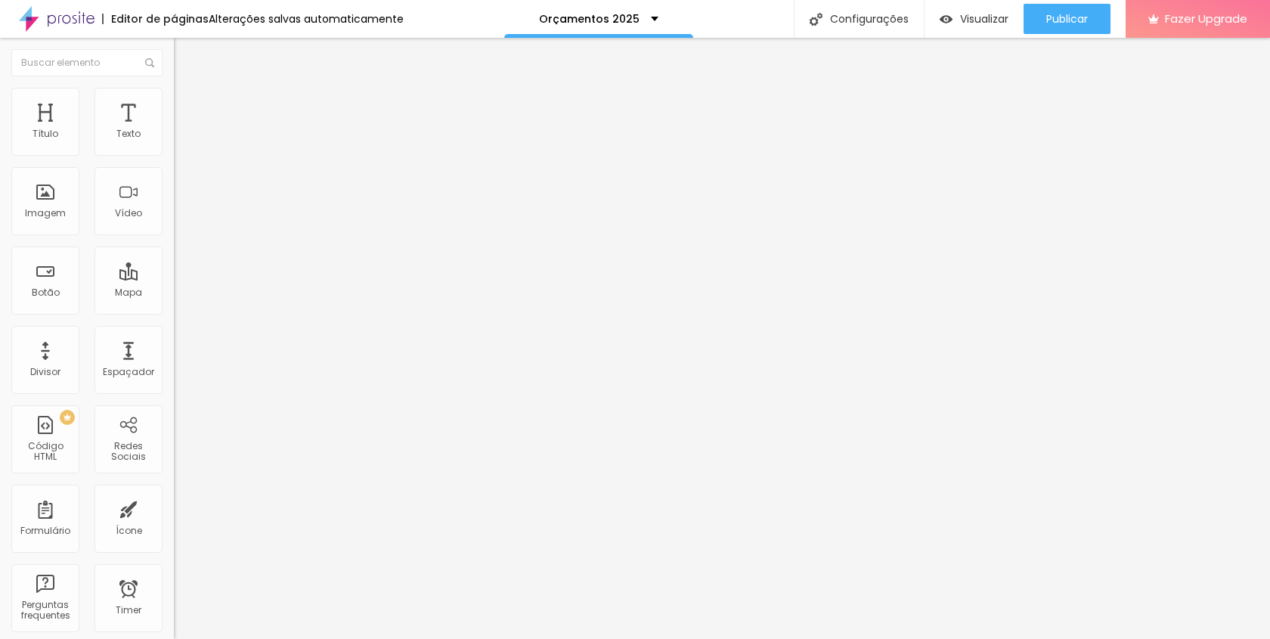
type input "65"
type input "63"
type input "61"
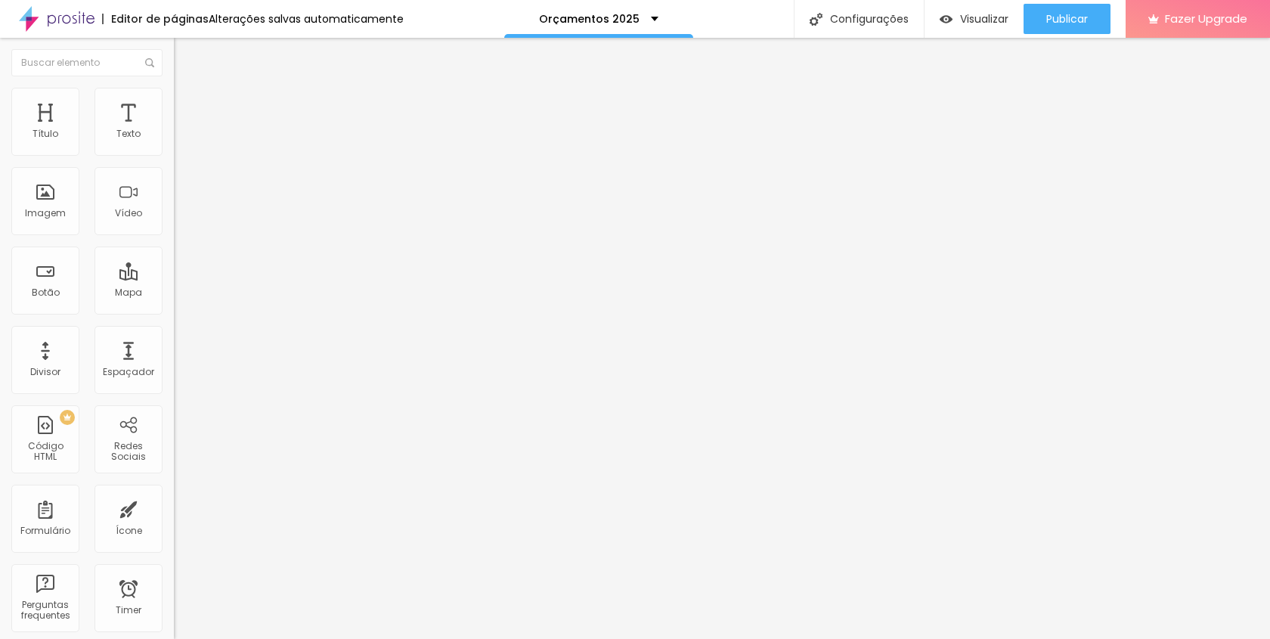
type input "59"
type input "56"
type input "52"
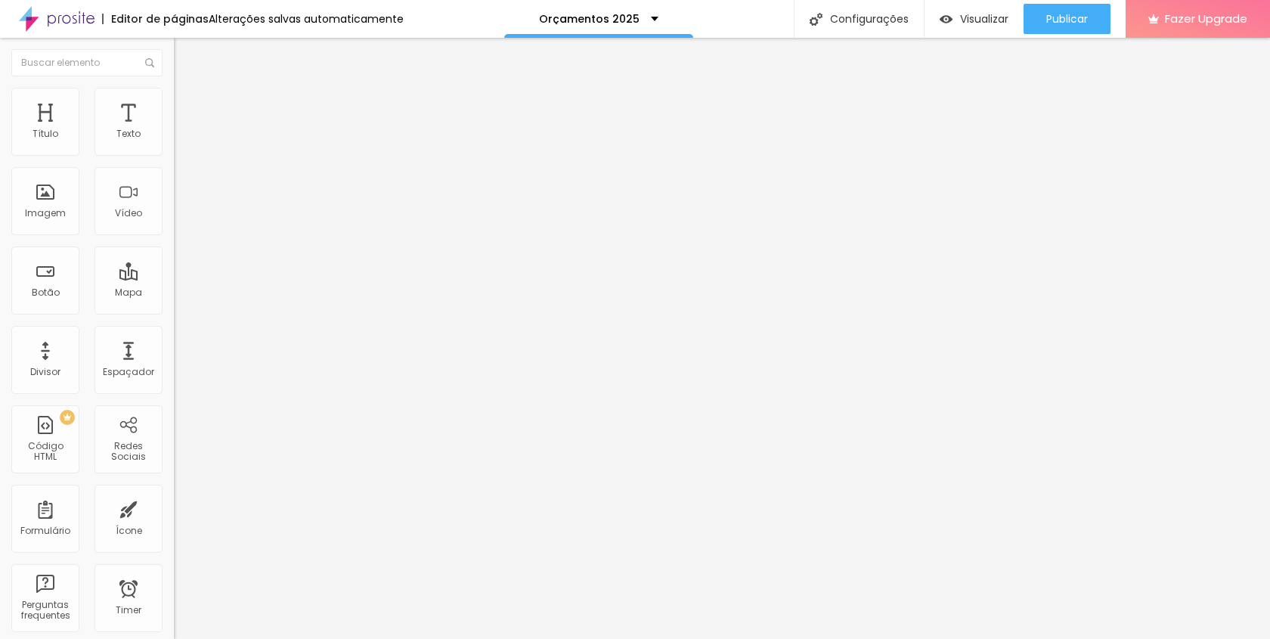
type input "52"
type input "47"
type input "39"
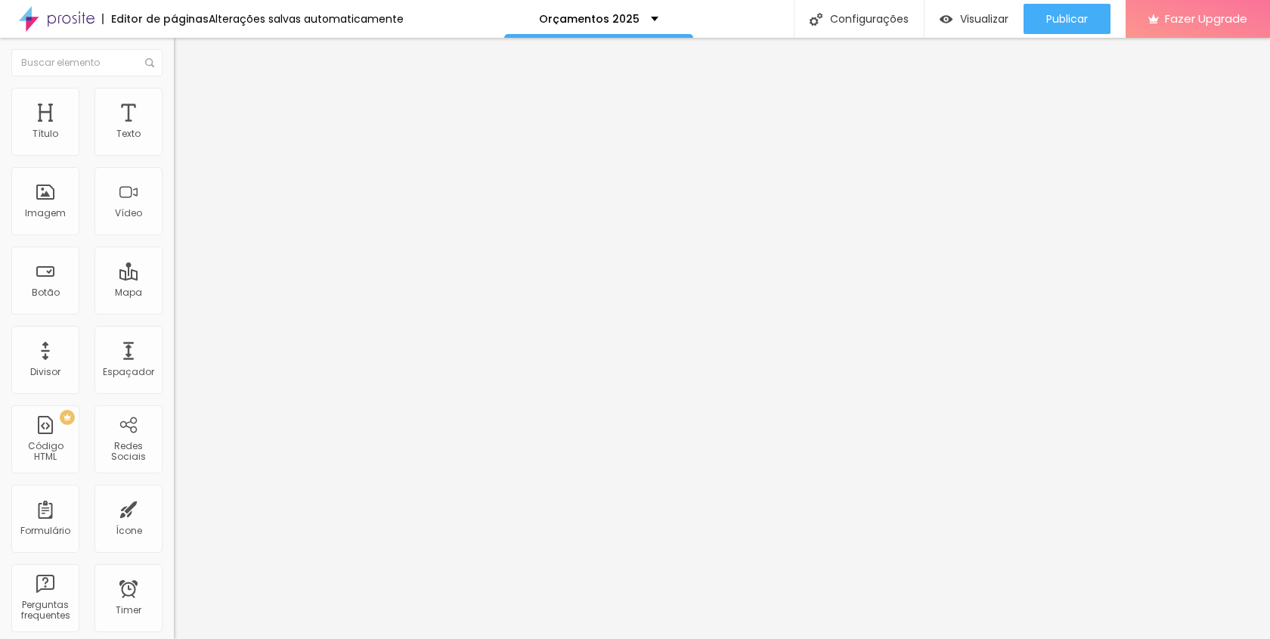
type input "29"
type input "18"
type input "7"
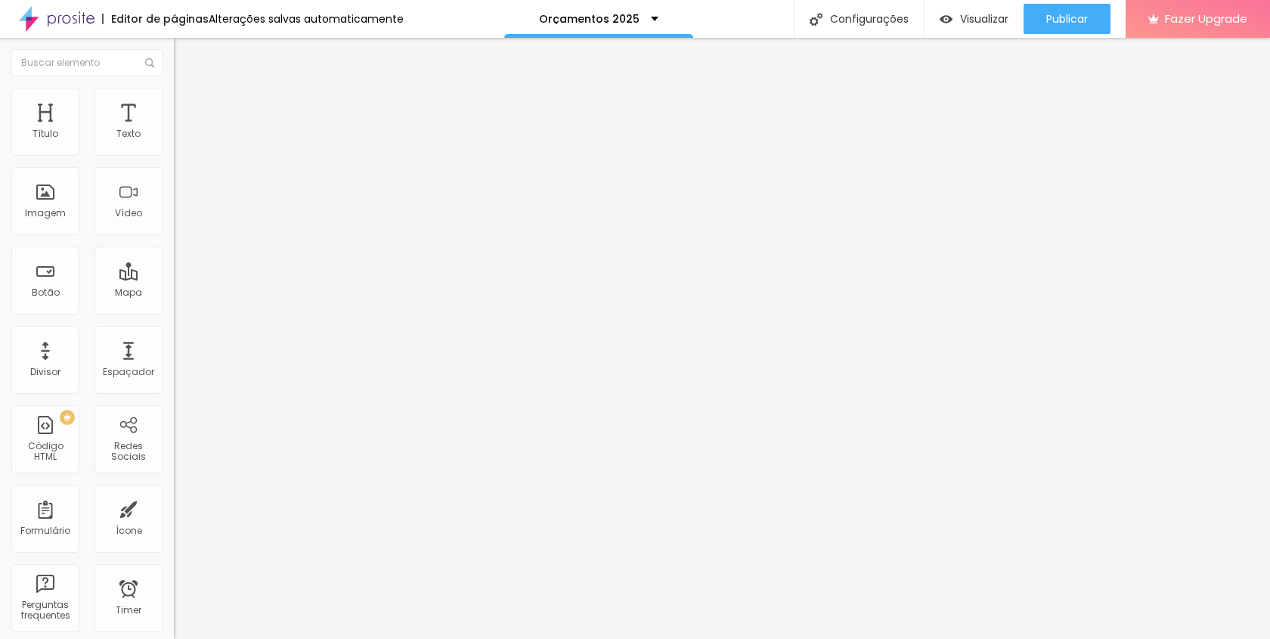
type input "7"
type input "0"
drag, startPoint x: 36, startPoint y: 191, endPoint x: 0, endPoint y: 194, distance: 35.6
click at [174, 332] on input "range" at bounding box center [223, 338] width 98 height 12
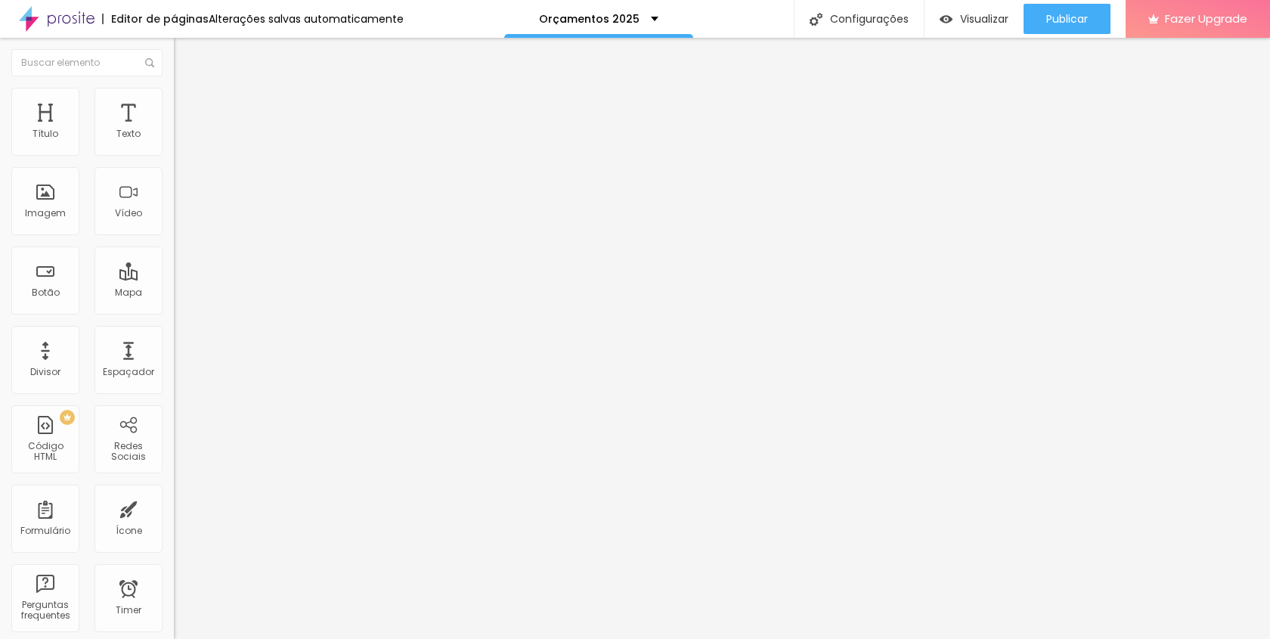
click at [174, 88] on li "Conteúdo" at bounding box center [261, 80] width 174 height 15
click at [174, 237] on span "4:3 Padrão" at bounding box center [199, 230] width 50 height 13
click at [174, 246] on span "Cinema" at bounding box center [193, 239] width 38 height 13
click at [174, 277] on div "Cinema 16:9 Padrão 4:3 Quadrado 1:1 Original" at bounding box center [261, 256] width 174 height 42
click at [174, 269] on span "Quadrado" at bounding box center [198, 262] width 49 height 13
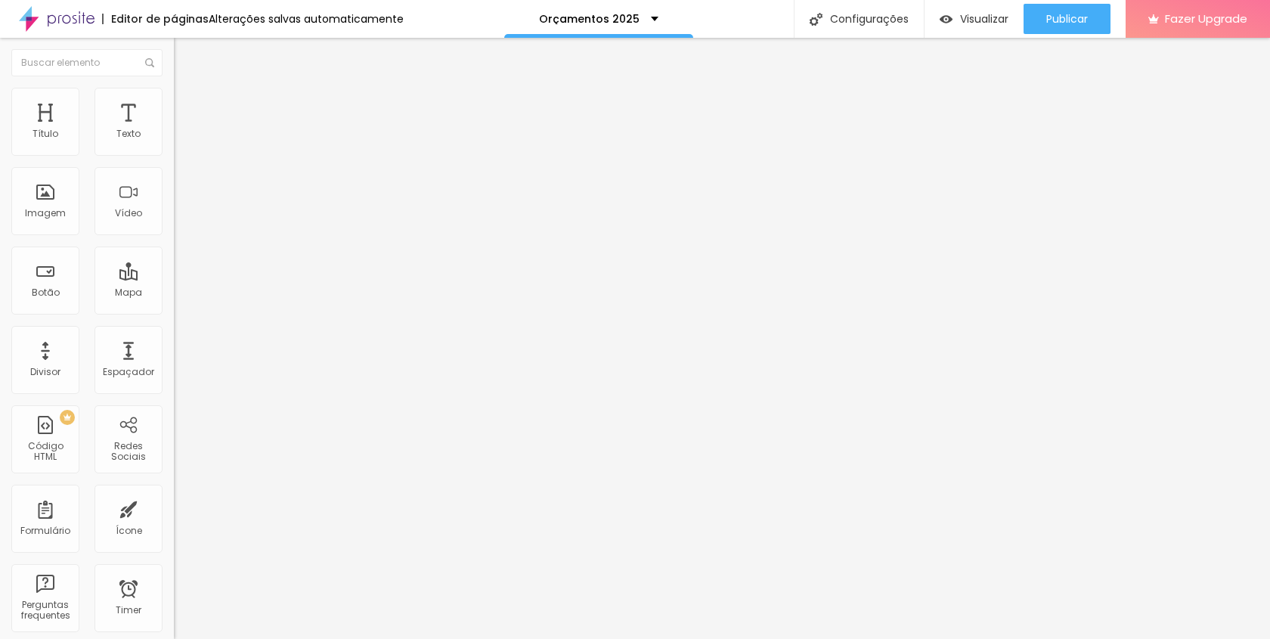
click at [174, 277] on div "Original" at bounding box center [261, 272] width 174 height 9
click at [174, 90] on img at bounding box center [181, 95] width 14 height 14
type input "75"
type input "70"
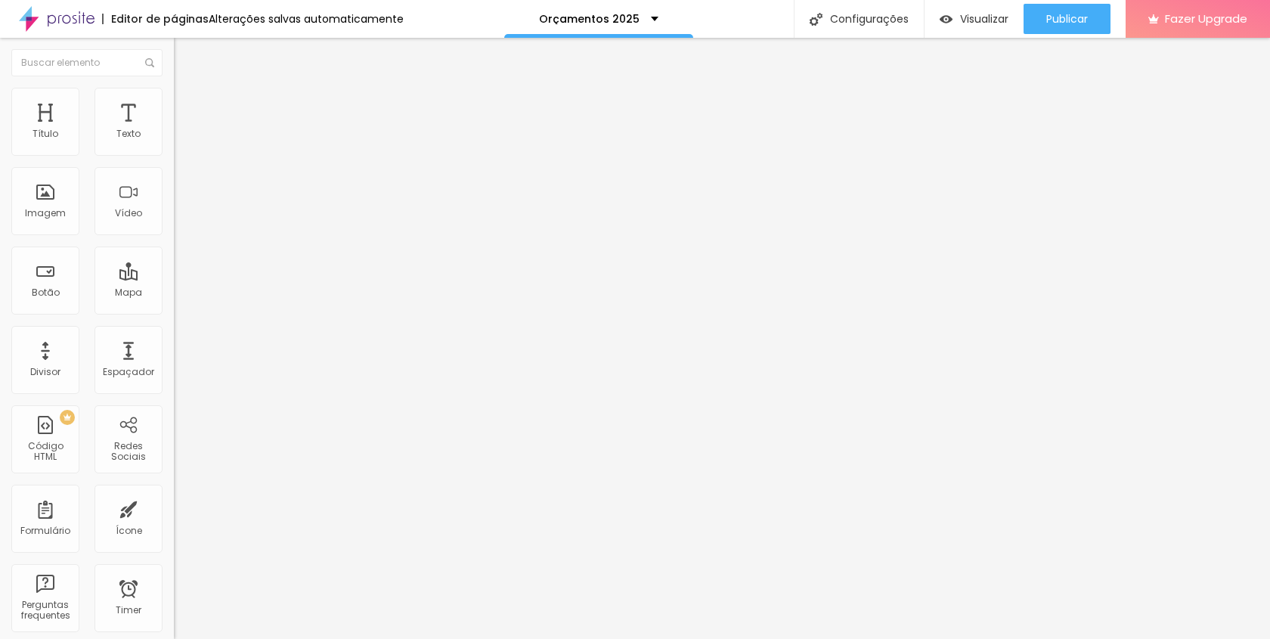
type input "70"
type input "65"
type input "60"
drag, startPoint x: 126, startPoint y: 164, endPoint x: 95, endPoint y: 169, distance: 31.4
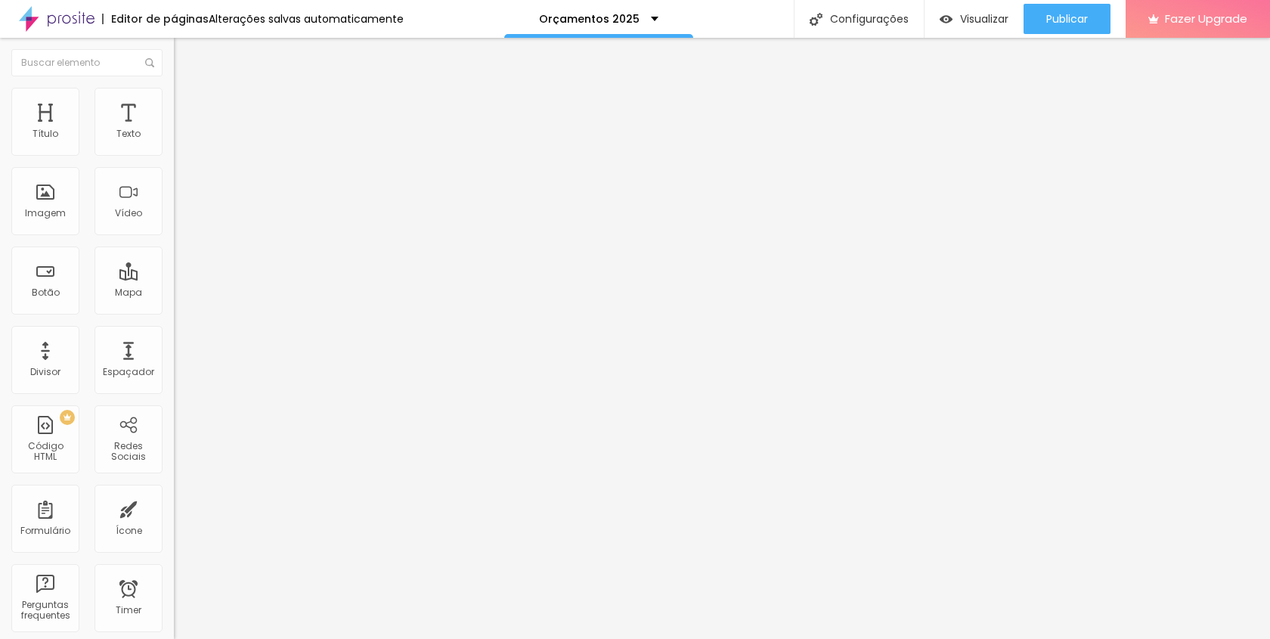
type input "60"
click at [174, 155] on input "range" at bounding box center [223, 149] width 98 height 12
click at [174, 350] on div "Editar Imagem Conteúdo Estilo Avançado Tamanho 60 px % 0 Borda arredondada Somb…" at bounding box center [261, 338] width 174 height 601
click at [188, 103] on span "Estilo" at bounding box center [199, 97] width 23 height 13
click at [174, 103] on img at bounding box center [181, 110] width 14 height 14
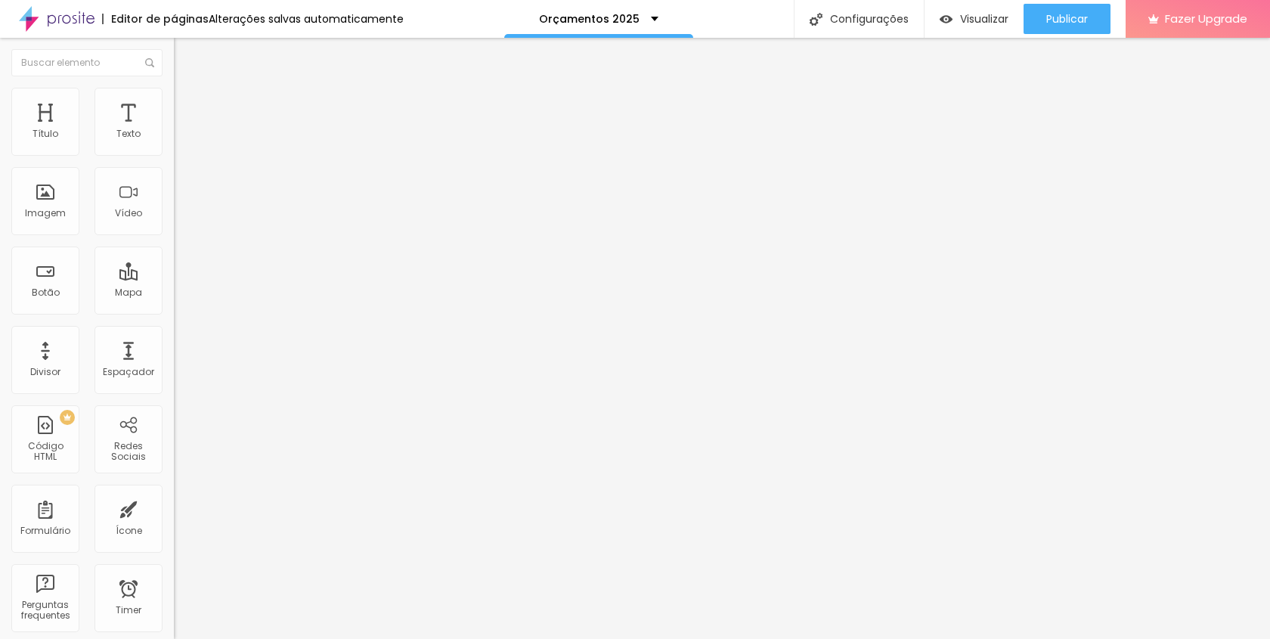
type input "58"
type input "57"
type input "52"
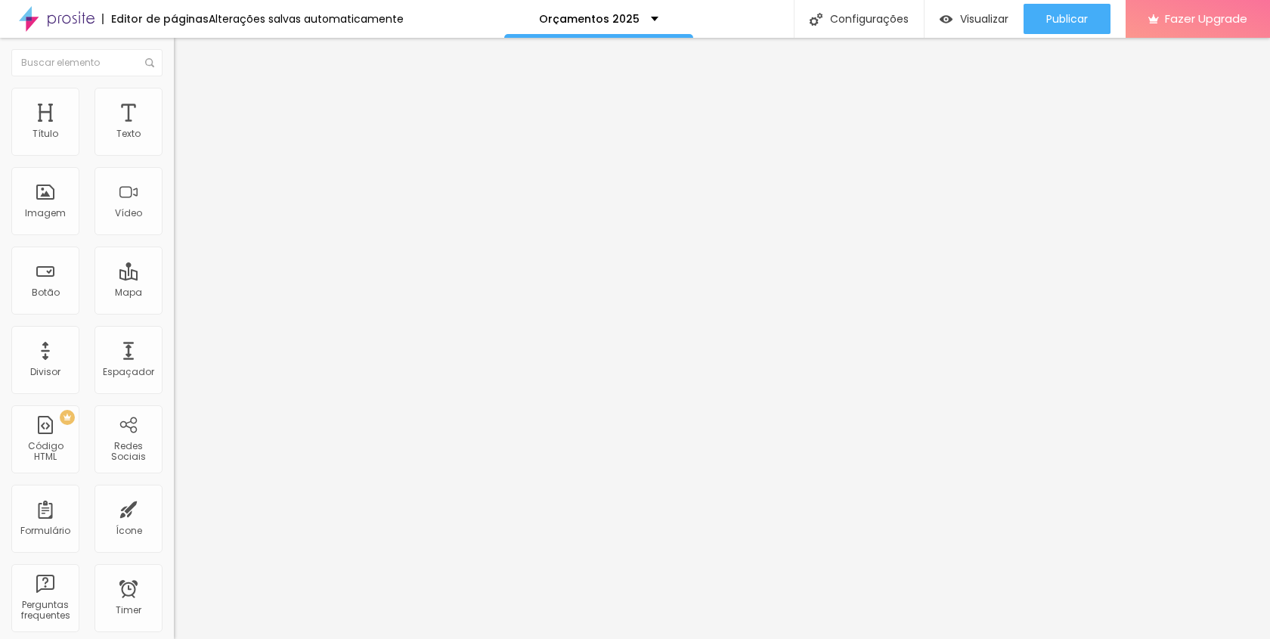
type input "52"
type input "50"
type input "48"
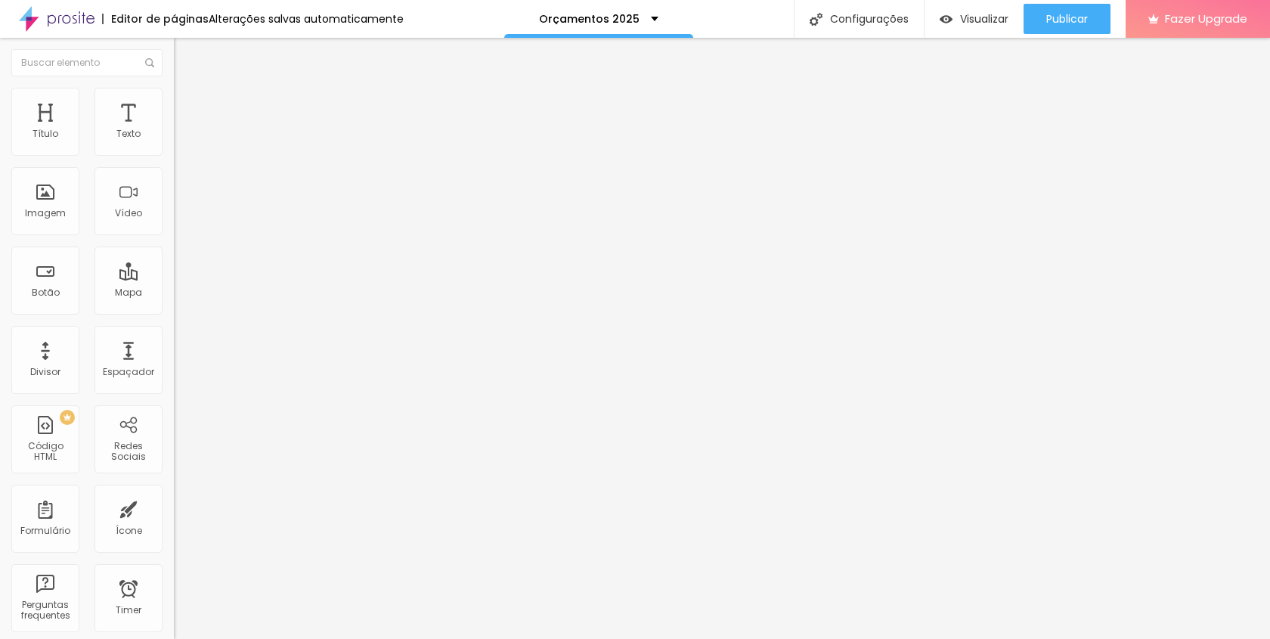
type input "46"
type input "45"
type input "43"
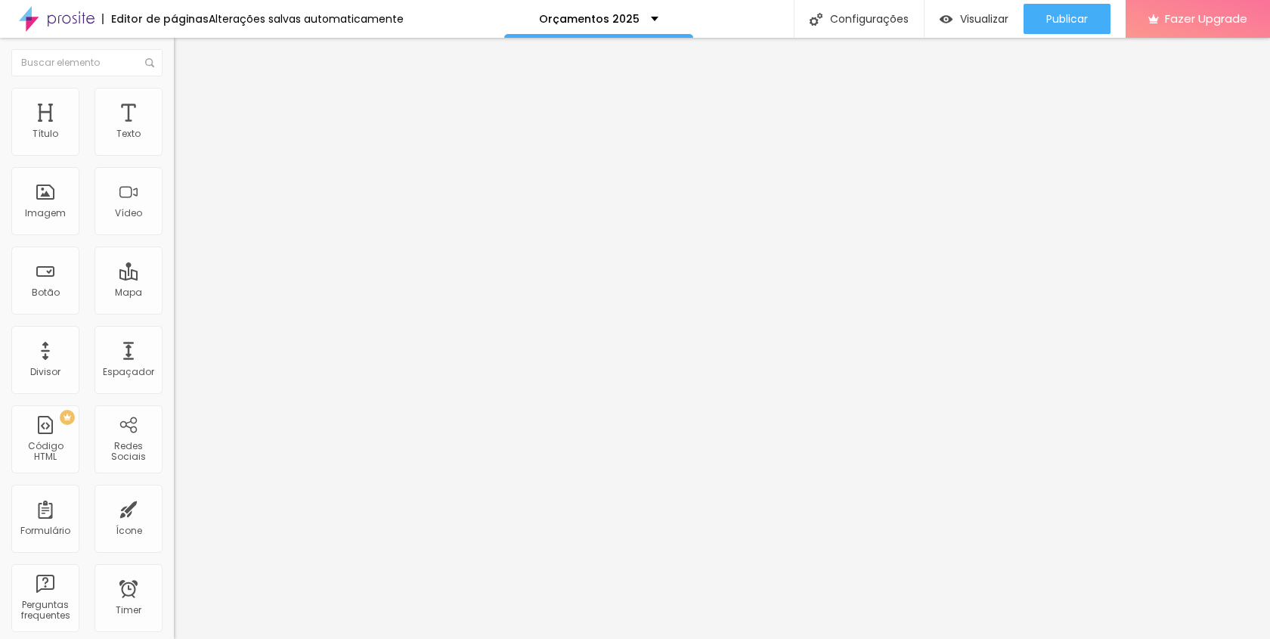
type input "43"
type input "42"
type input "41"
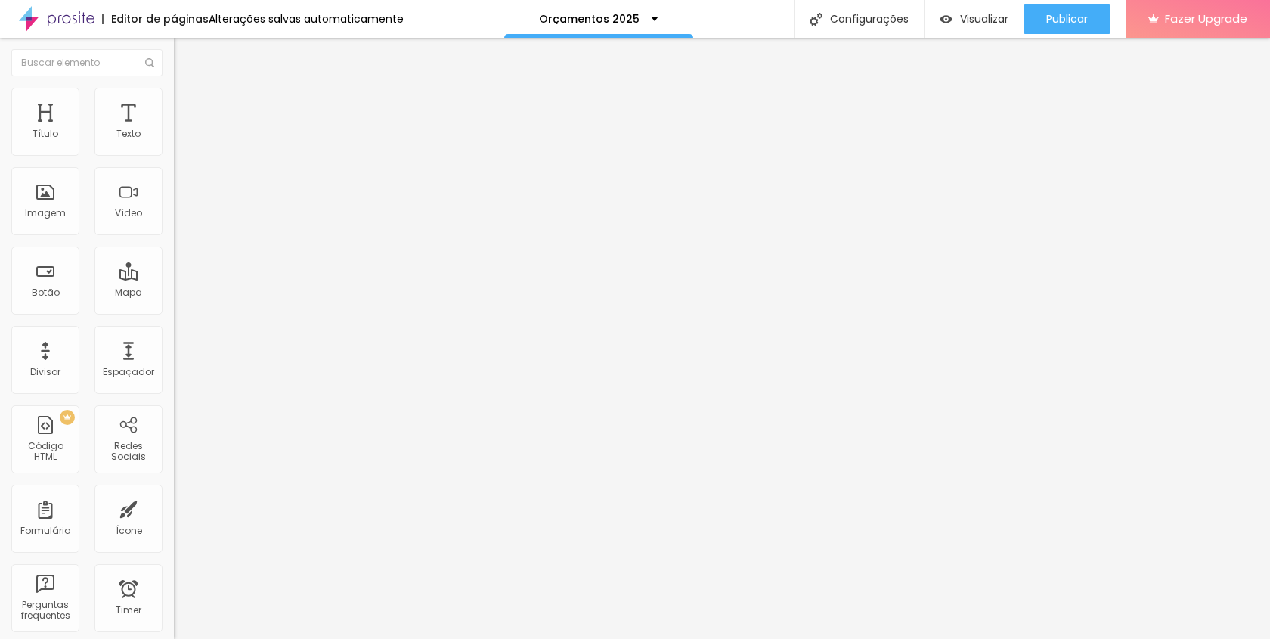
type input "40"
type input "39"
drag, startPoint x: 88, startPoint y: 179, endPoint x: 52, endPoint y: 187, distance: 37.1
click at [174, 507] on input "range" at bounding box center [223, 513] width 98 height 12
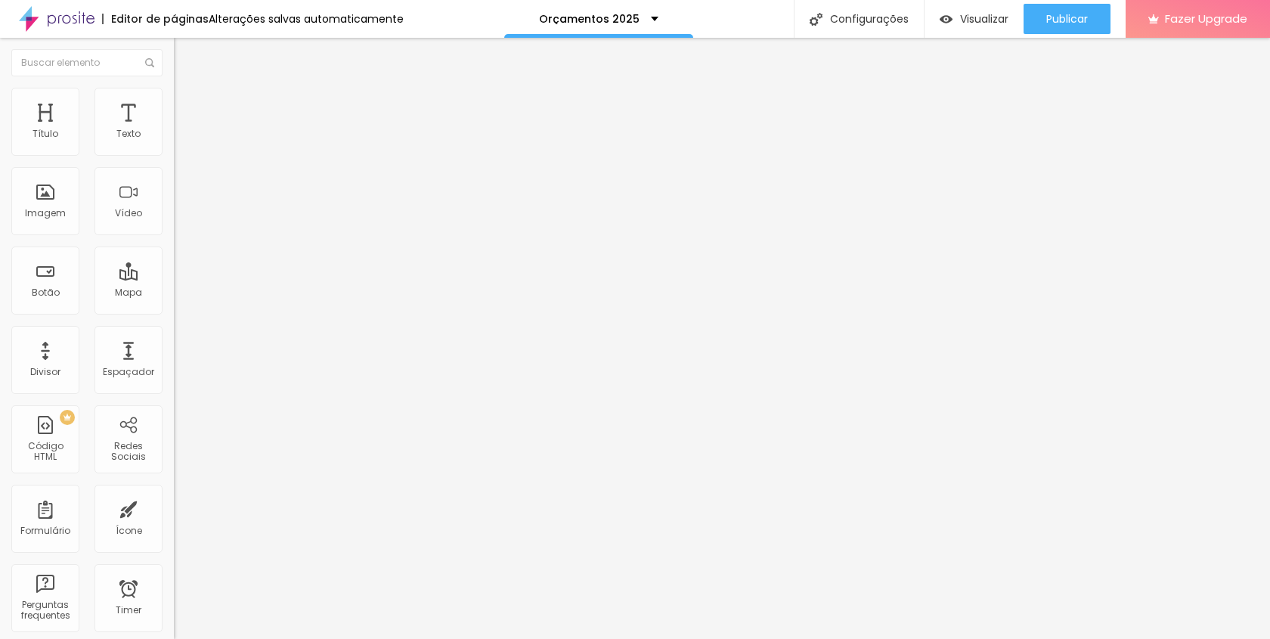
click at [961, 16] on span "Visualizar" at bounding box center [984, 19] width 48 height 12
click at [174, 130] on span "Trocar imagem" at bounding box center [215, 123] width 82 height 13
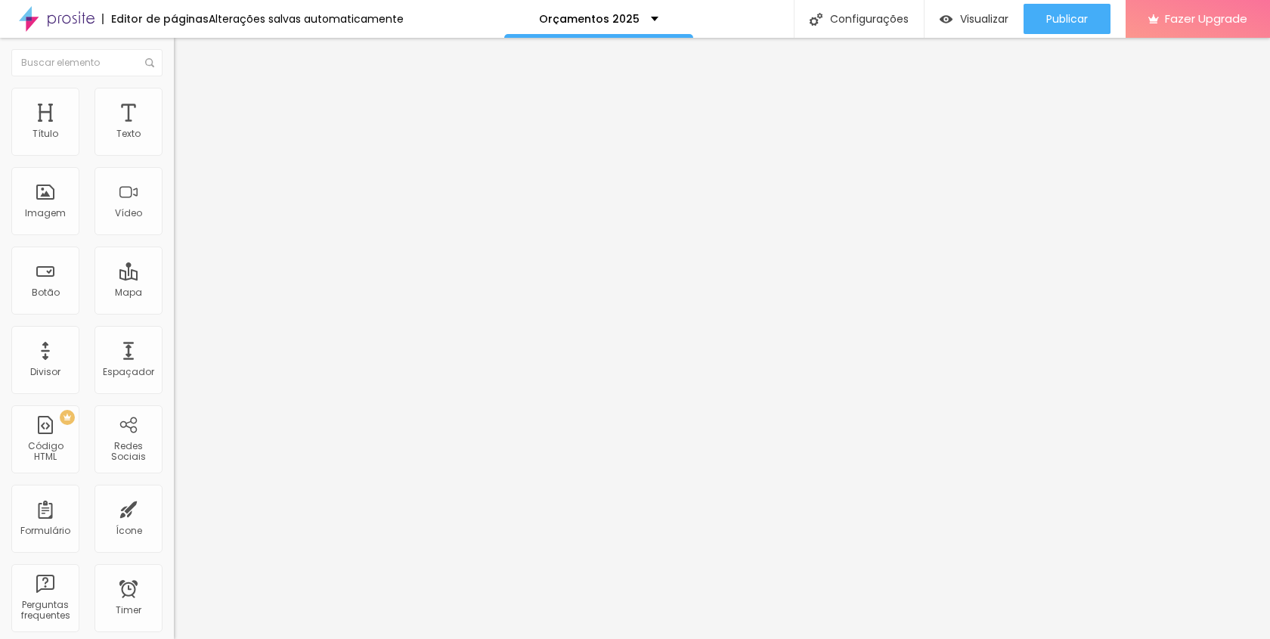
click at [174, 130] on span "Trocar imagem" at bounding box center [215, 123] width 82 height 13
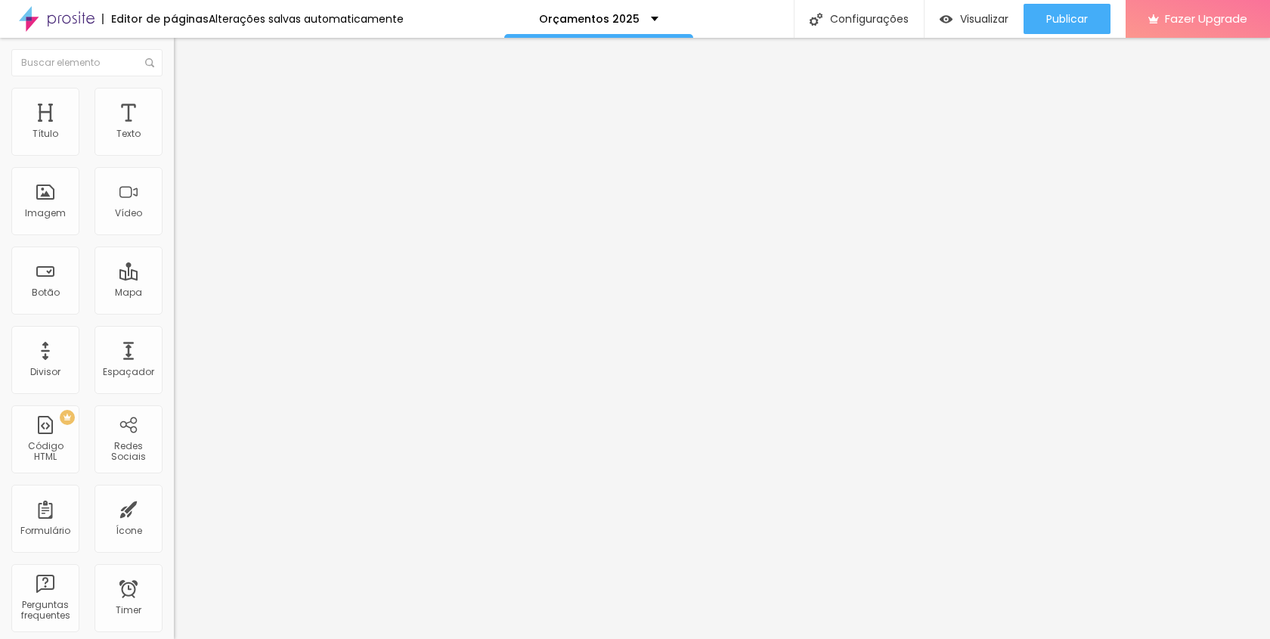
click at [174, 130] on span "Trocar imagem" at bounding box center [215, 123] width 82 height 13
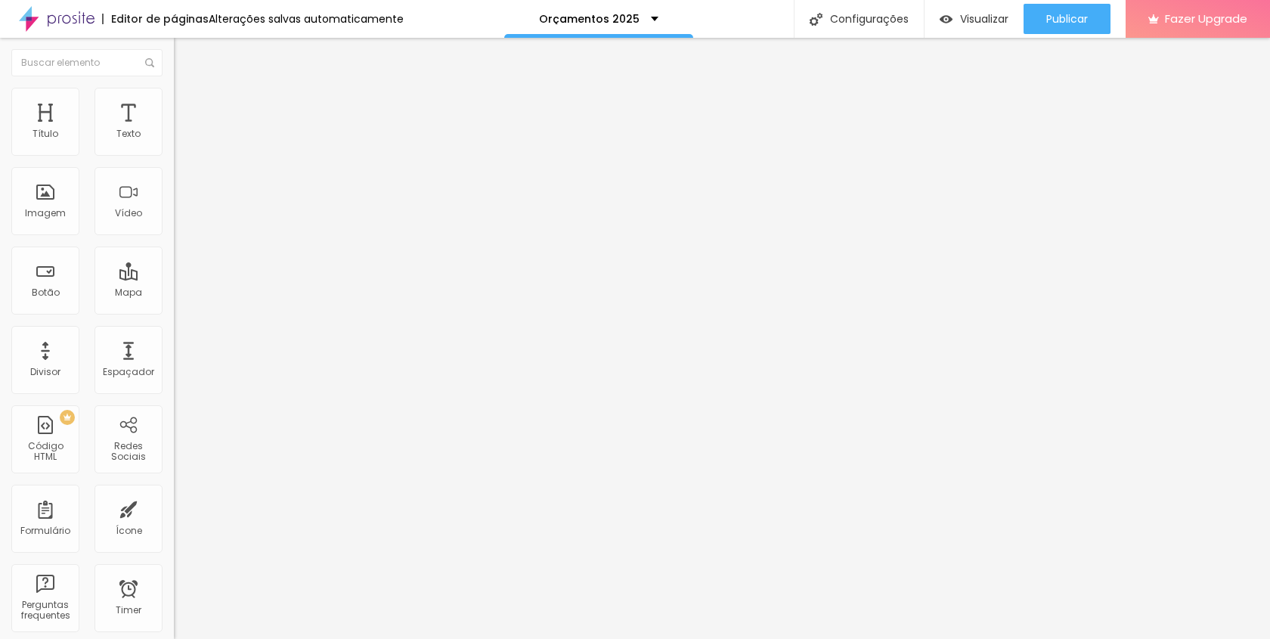
click at [174, 130] on span "Trocar imagem" at bounding box center [215, 123] width 82 height 13
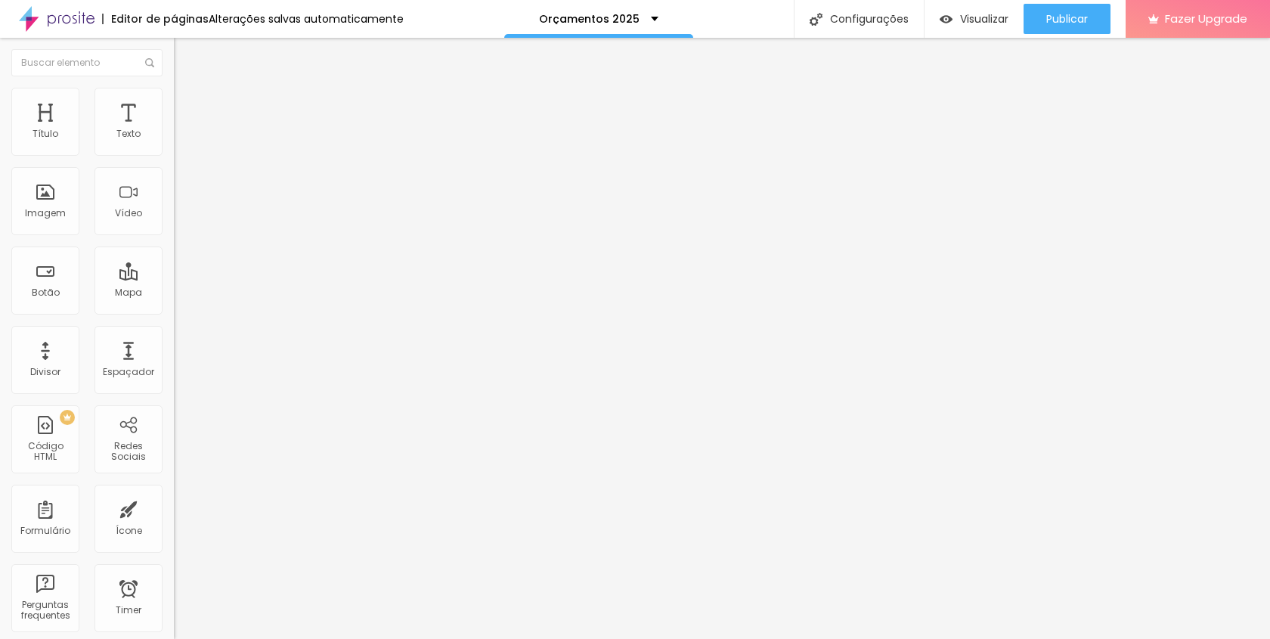
click at [188, 101] on span "Estilo" at bounding box center [199, 97] width 23 height 13
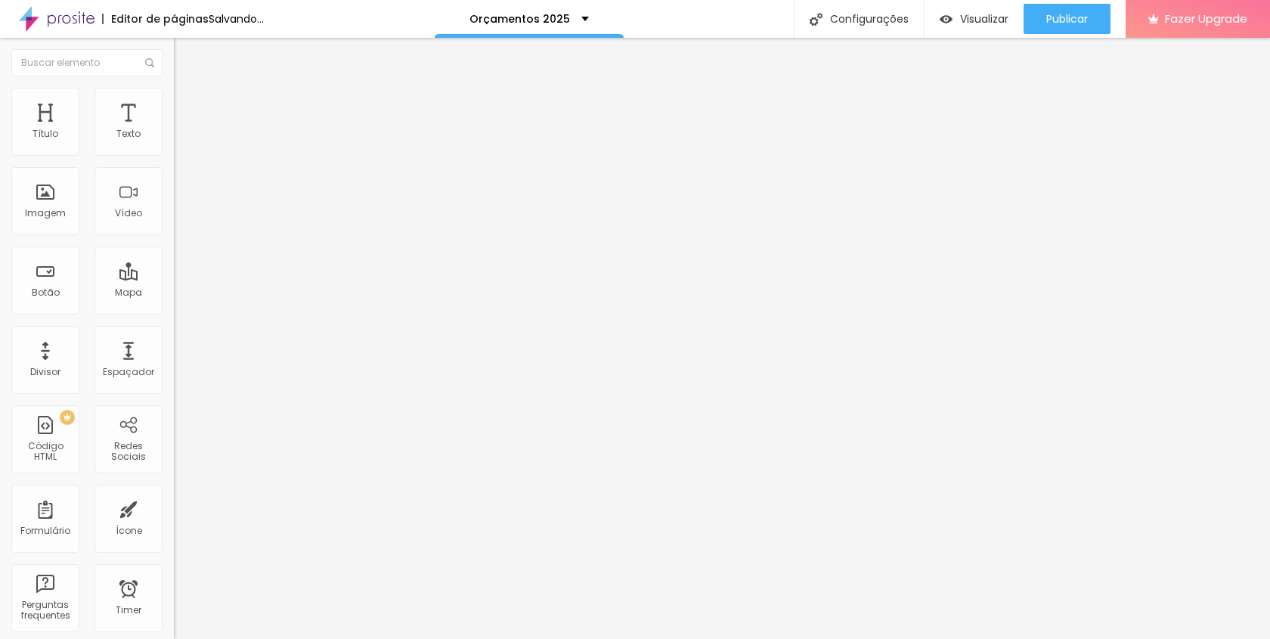
click at [174, 155] on input "range" at bounding box center [223, 149] width 98 height 12
click at [174, 103] on li "Avançado" at bounding box center [261, 110] width 174 height 15
drag, startPoint x: 48, startPoint y: 178, endPoint x: 68, endPoint y: 178, distance: 19.7
click at [174, 507] on input "range" at bounding box center [223, 513] width 98 height 12
drag, startPoint x: 68, startPoint y: 178, endPoint x: 57, endPoint y: 178, distance: 10.6
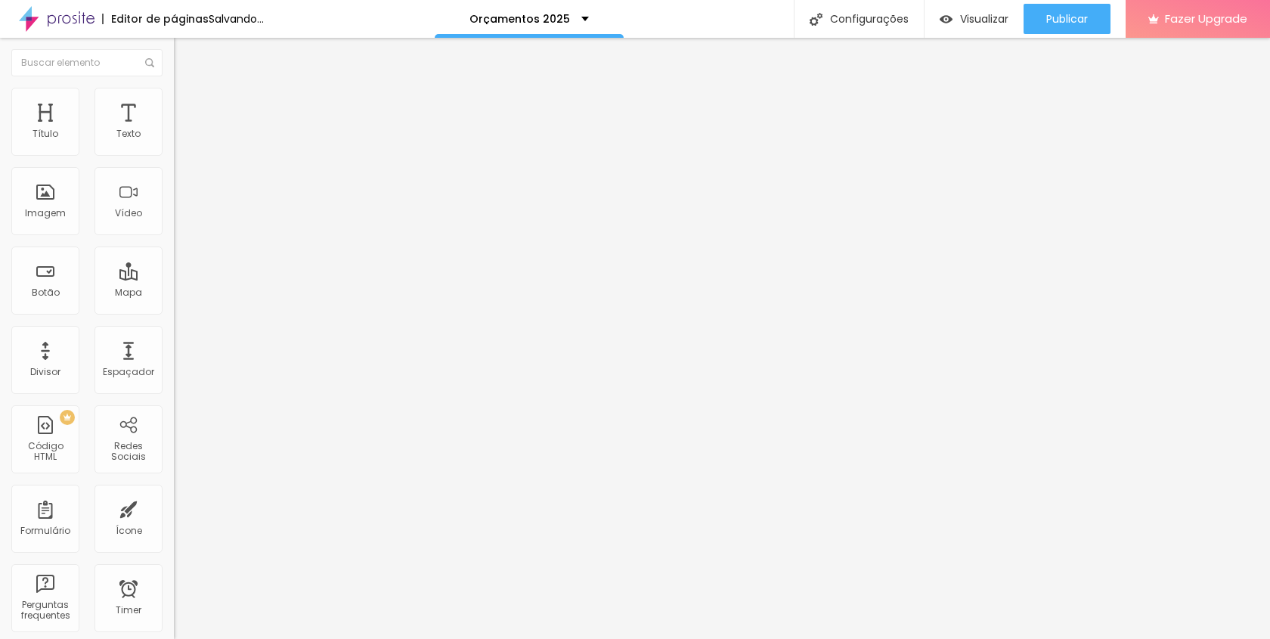
click at [174, 507] on input "range" at bounding box center [223, 513] width 98 height 12
click at [188, 104] on span "Estilo" at bounding box center [199, 97] width 23 height 13
drag, startPoint x: 95, startPoint y: 162, endPoint x: 77, endPoint y: 166, distance: 17.8
click at [174, 155] on input "range" at bounding box center [223, 149] width 98 height 12
click at [174, 95] on img at bounding box center [181, 95] width 14 height 14
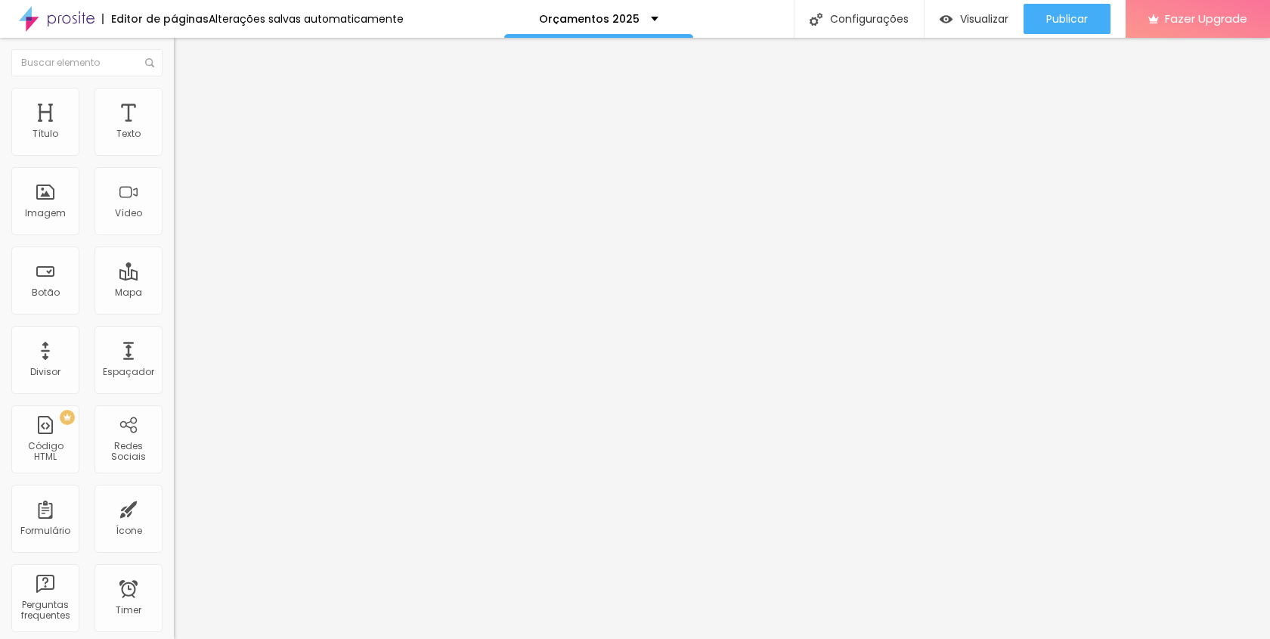
drag, startPoint x: 80, startPoint y: 160, endPoint x: 95, endPoint y: 160, distance: 14.4
click at [174, 155] on input "range" at bounding box center [223, 149] width 98 height 12
click at [174, 130] on span "Trocar imagem" at bounding box center [215, 123] width 82 height 13
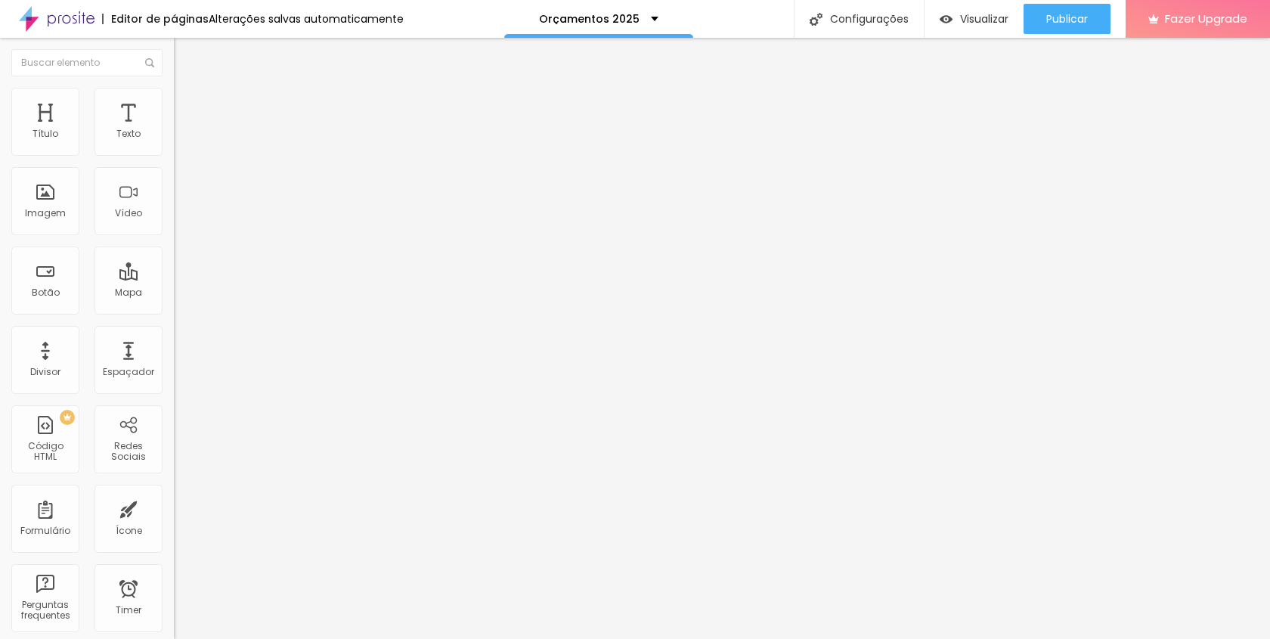
click at [174, 130] on span "Trocar imagem" at bounding box center [215, 123] width 82 height 13
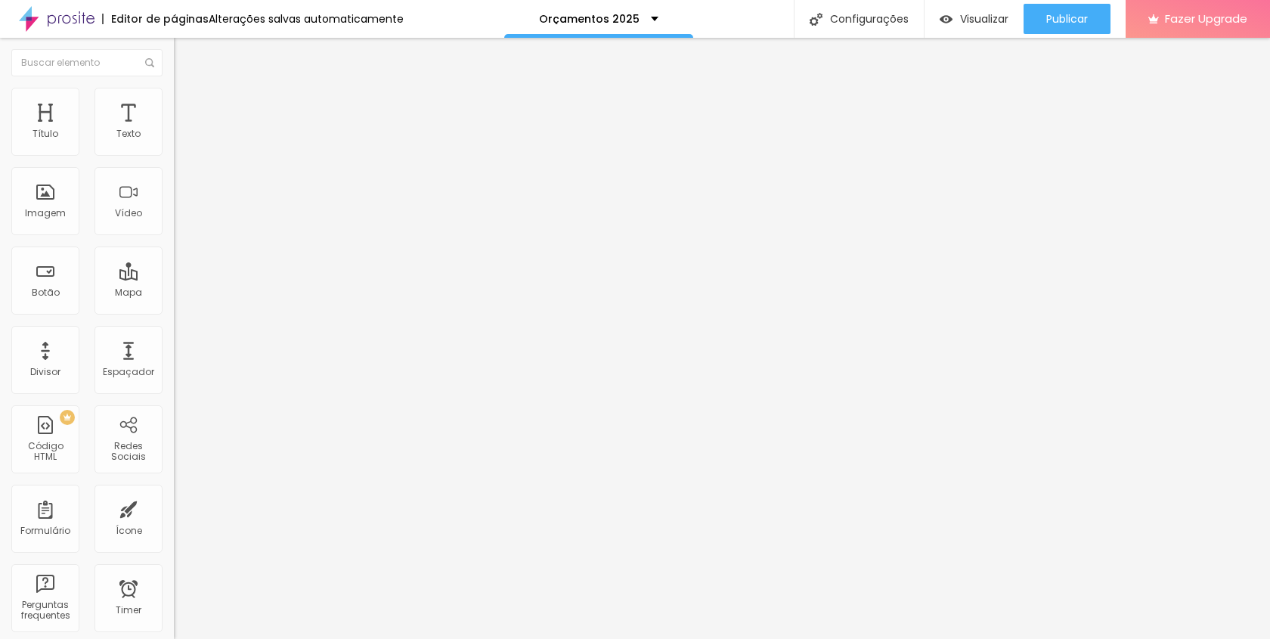
click at [174, 130] on span "Trocar imagem" at bounding box center [215, 123] width 82 height 13
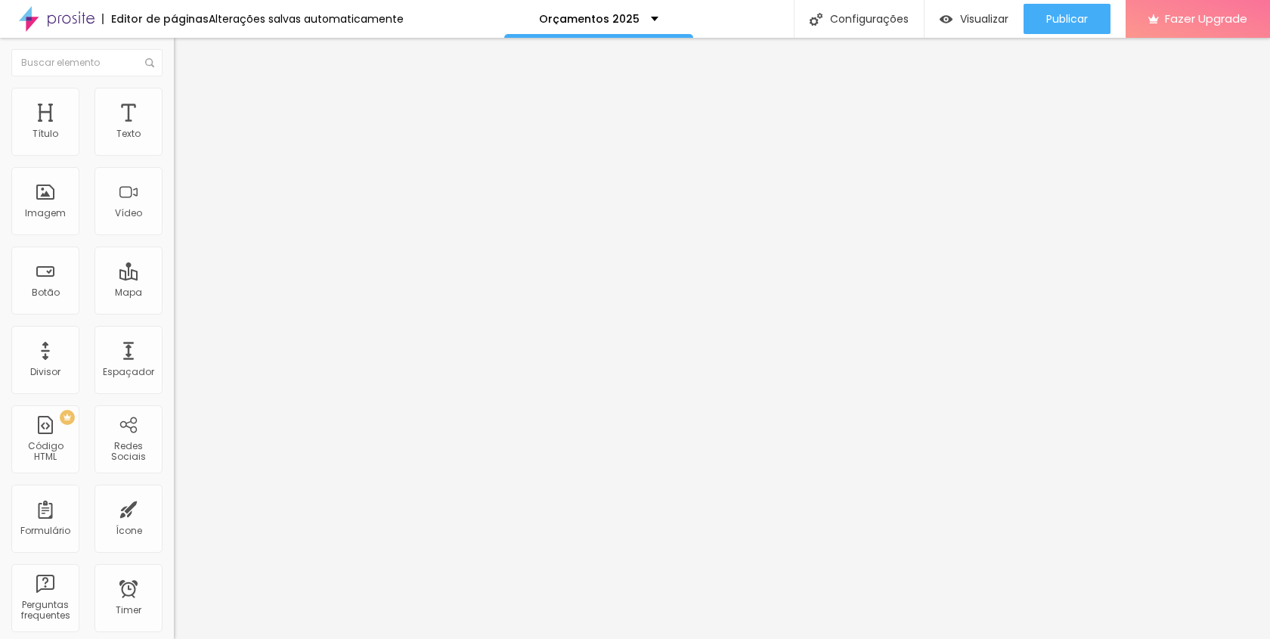
click at [174, 91] on img at bounding box center [181, 95] width 14 height 14
click at [188, 107] on span "Avançado" at bounding box center [213, 113] width 50 height 13
click at [174, 293] on input "range" at bounding box center [223, 299] width 98 height 12
click at [174, 507] on input "range" at bounding box center [223, 513] width 98 height 12
click at [174, 98] on li "Estilo" at bounding box center [261, 95] width 174 height 15
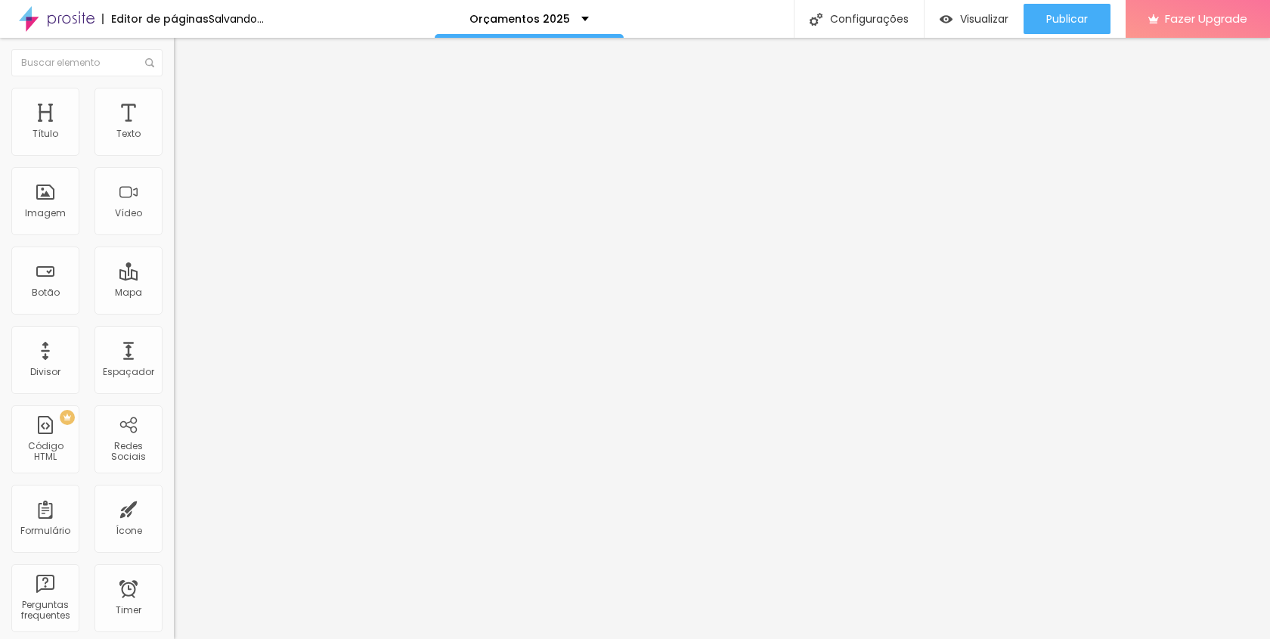
click at [188, 89] on span "Conteúdo" at bounding box center [211, 82] width 47 height 13
click at [174, 237] on span "Original" at bounding box center [192, 230] width 36 height 13
click at [174, 264] on span "Quadrado" at bounding box center [198, 257] width 49 height 13
click at [174, 237] on span "1:1 Quadrado" at bounding box center [204, 230] width 60 height 13
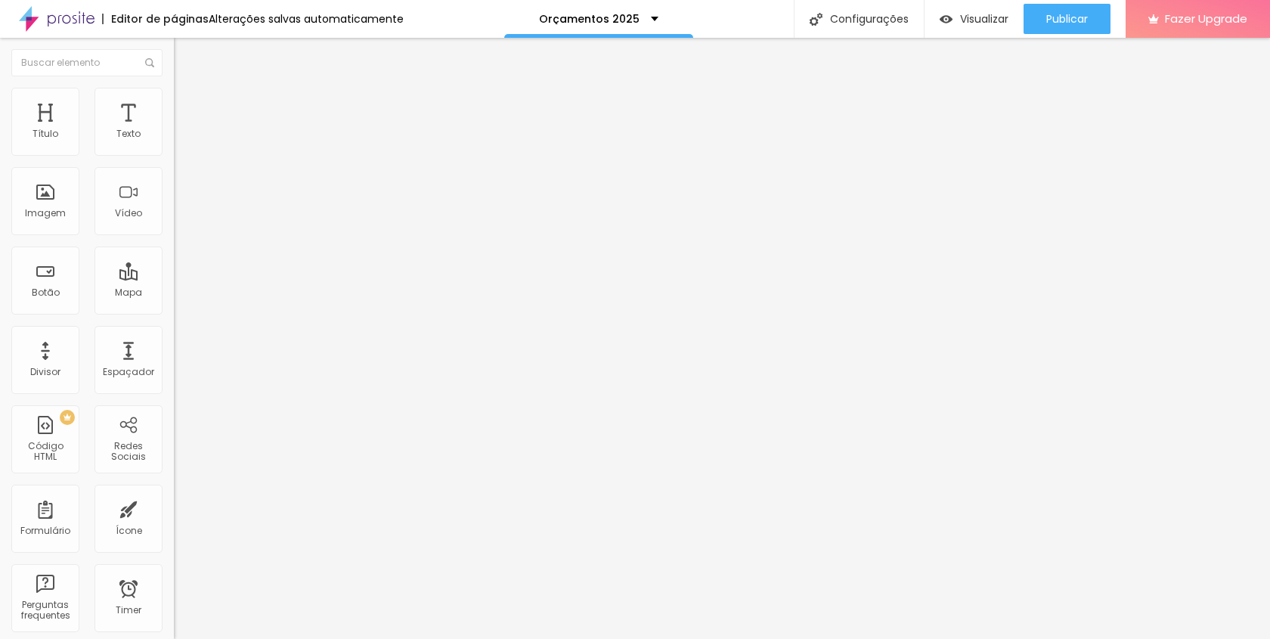
click at [208, 255] on span "4:3" at bounding box center [215, 248] width 14 height 13
click at [174, 277] on div "Cinema 16:9 Padrão 4:3 Quadrado 1:1 Original" at bounding box center [261, 256] width 174 height 42
click at [212, 246] on span "16:9" at bounding box center [220, 239] width 17 height 13
click at [174, 237] on span "16:9 Cinema" at bounding box center [202, 230] width 57 height 13
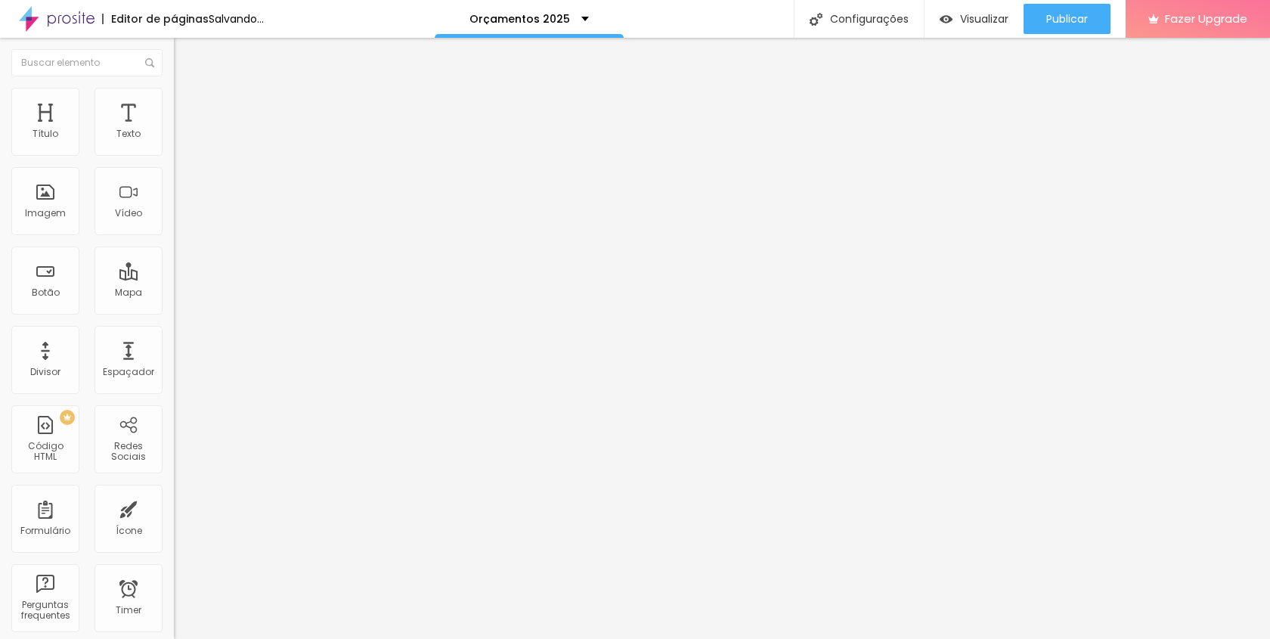
click at [174, 269] on span "Quadrado" at bounding box center [198, 262] width 49 height 13
click at [174, 278] on span "Original" at bounding box center [192, 271] width 36 height 13
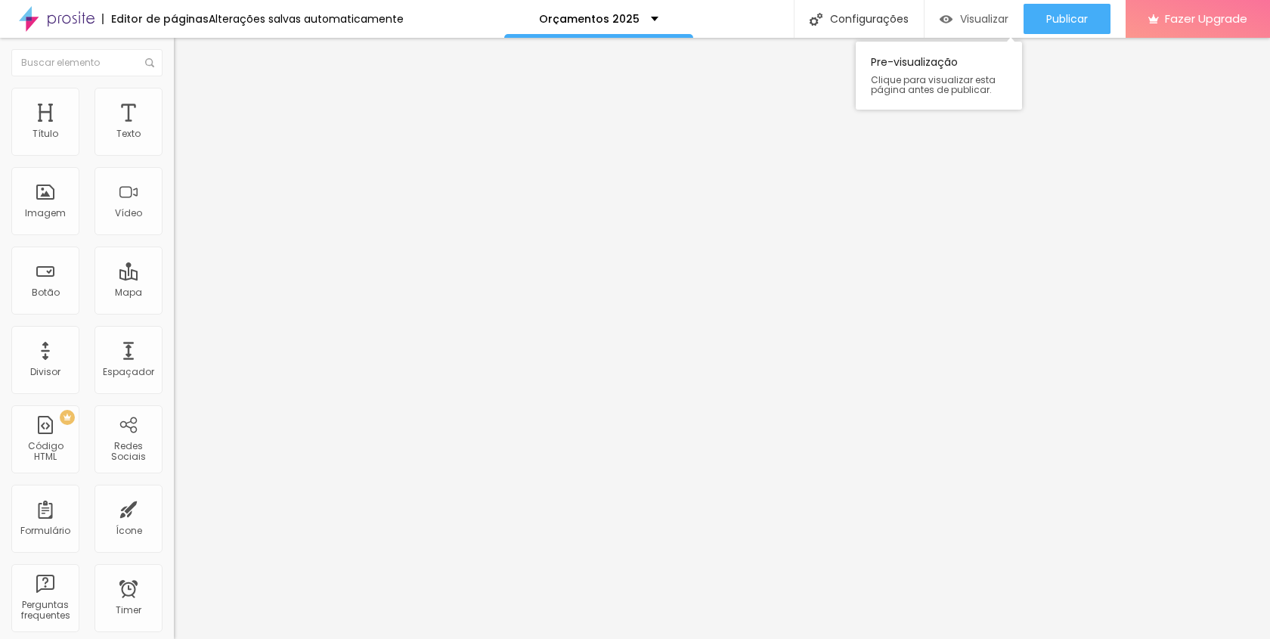
click at [969, 7] on div "Visualizar" at bounding box center [974, 19] width 69 height 30
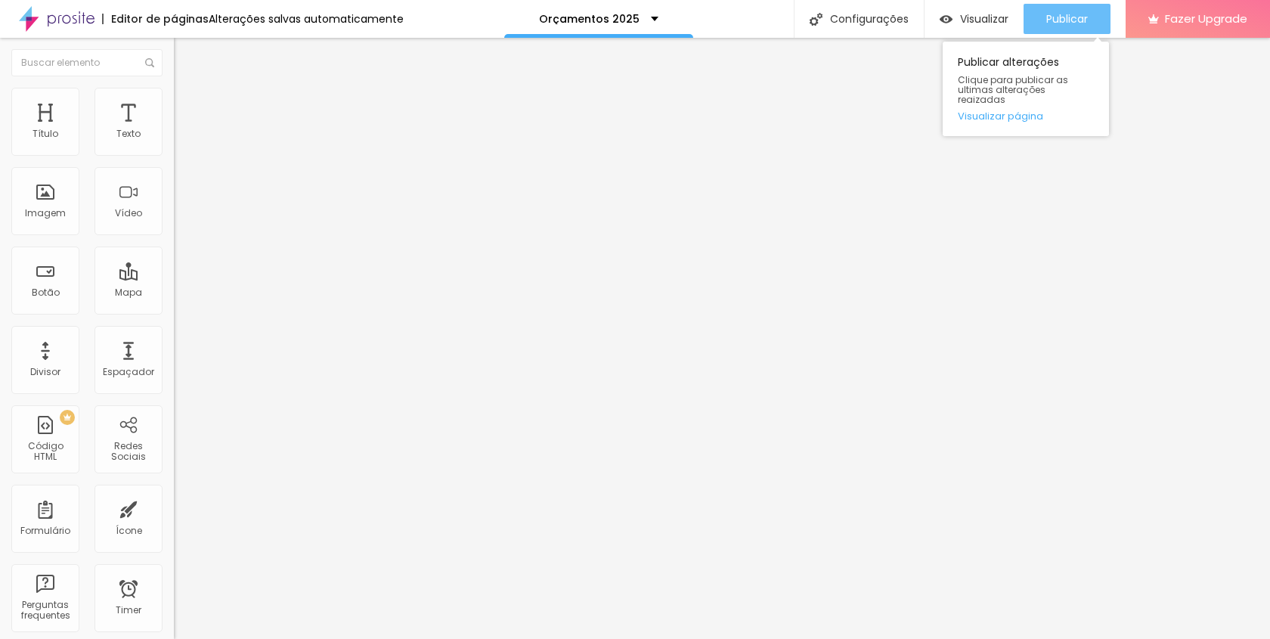
click at [1034, 12] on button "Publicar" at bounding box center [1067, 19] width 87 height 30
